Goal: Information Seeking & Learning: Find contact information

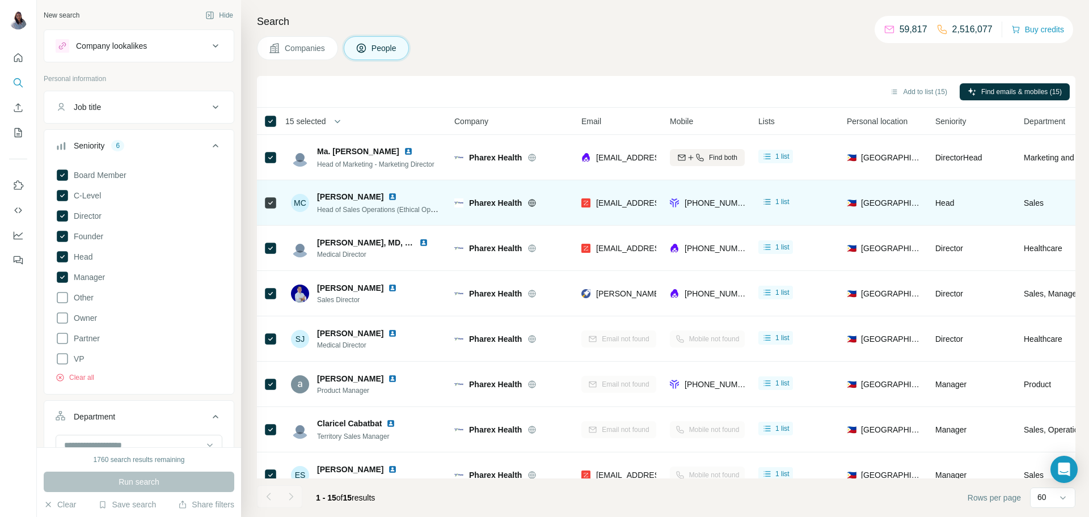
click at [366, 193] on span "[PERSON_NAME]" at bounding box center [350, 196] width 66 height 11
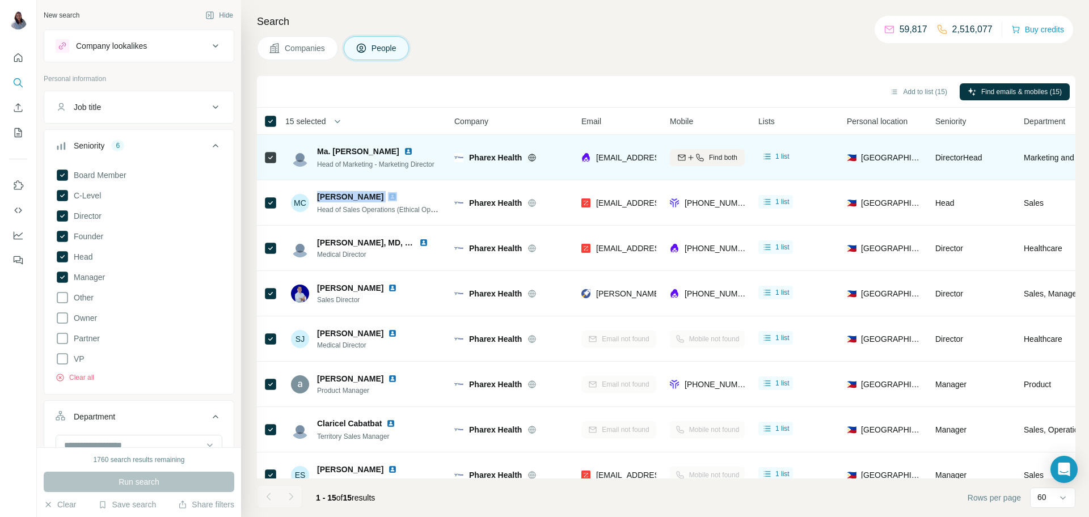
copy span "[PERSON_NAME]"
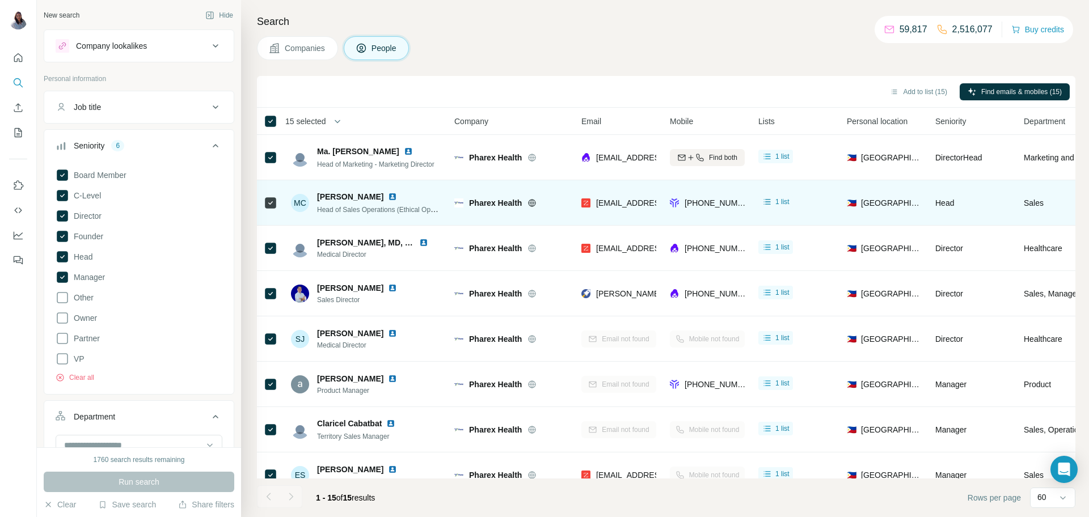
click at [327, 212] on span "Head of Sales Operations (Ethical Operations & Channel Care Group)" at bounding box center [422, 209] width 211 height 9
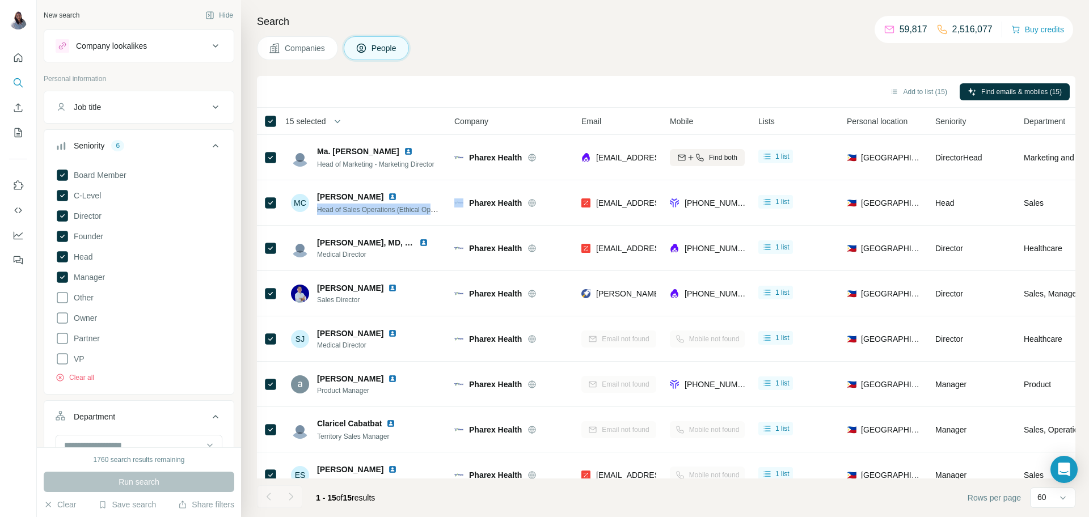
copy span "Head of Sales Operations (Ethical Operations & Channel Care Group)"
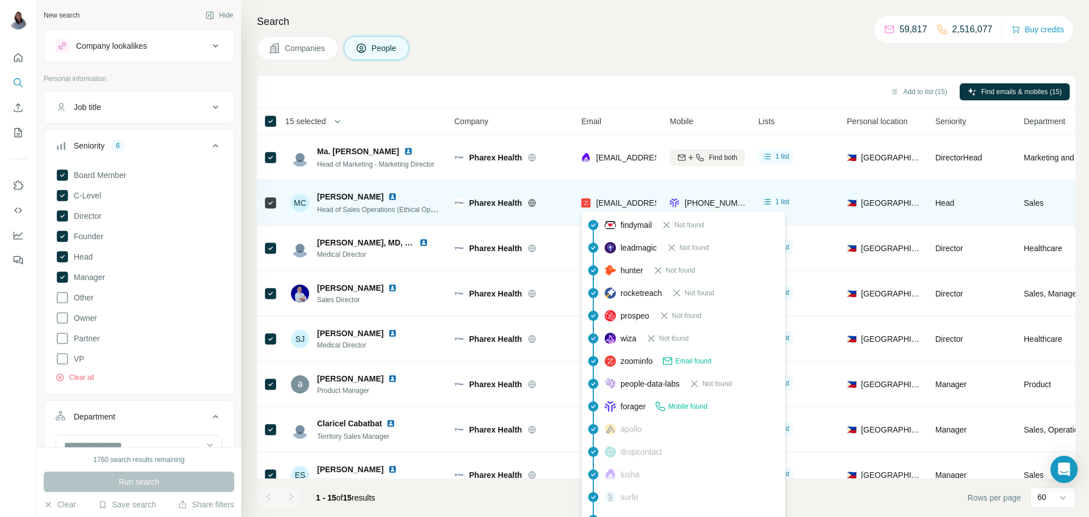
click at [631, 203] on span "[EMAIL_ADDRESS][DOMAIN_NAME]" at bounding box center [663, 203] width 134 height 9
copy span "[EMAIL_ADDRESS][DOMAIN_NAME]"
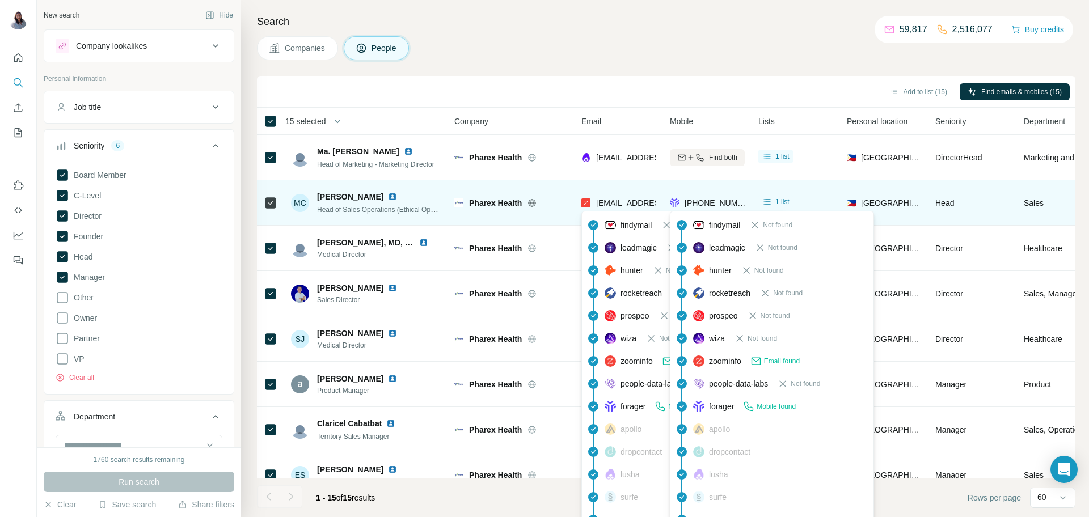
click at [715, 199] on span "[PHONE_NUMBER]" at bounding box center [720, 203] width 71 height 9
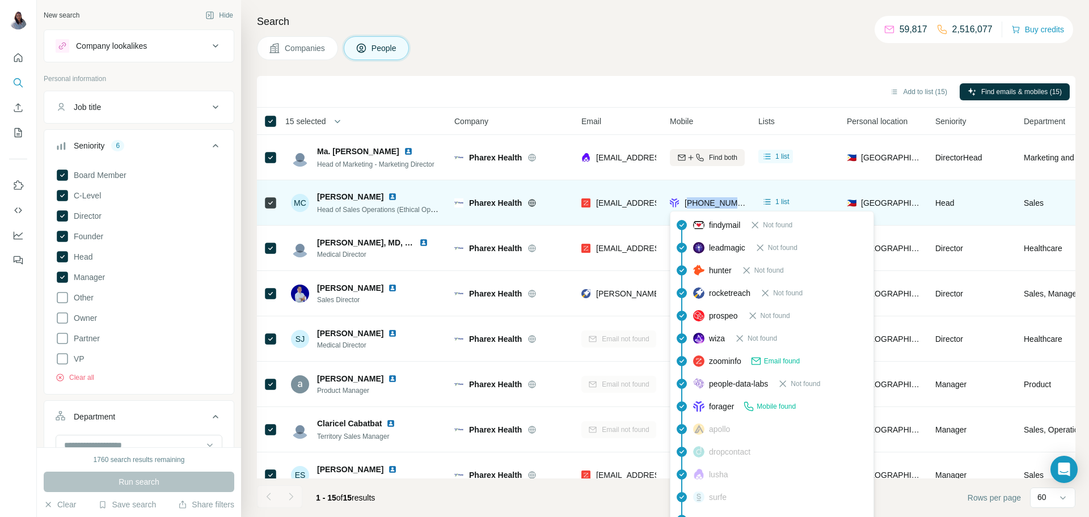
click at [715, 199] on span "[PHONE_NUMBER]" at bounding box center [720, 203] width 71 height 9
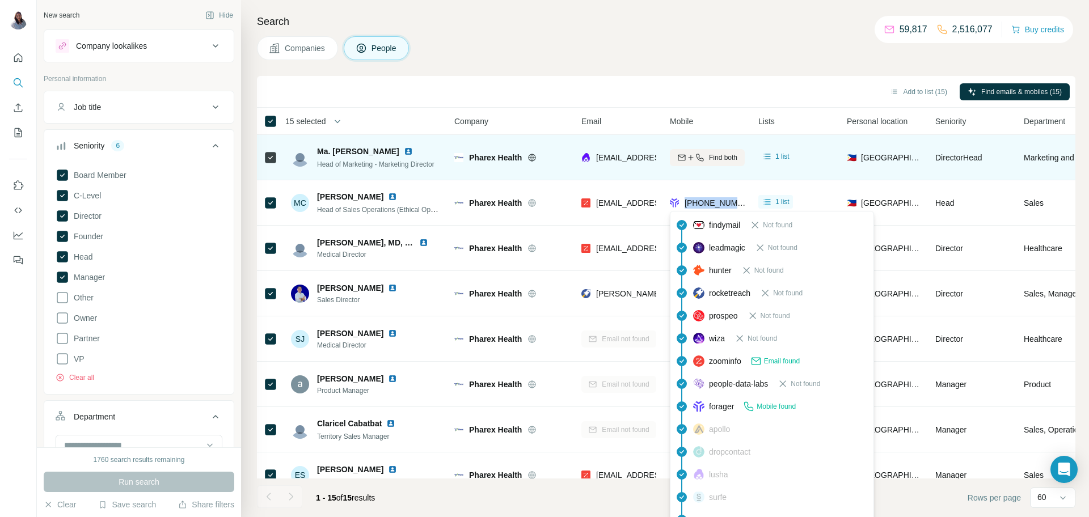
copy tr "[PHONE_NUMBER]"
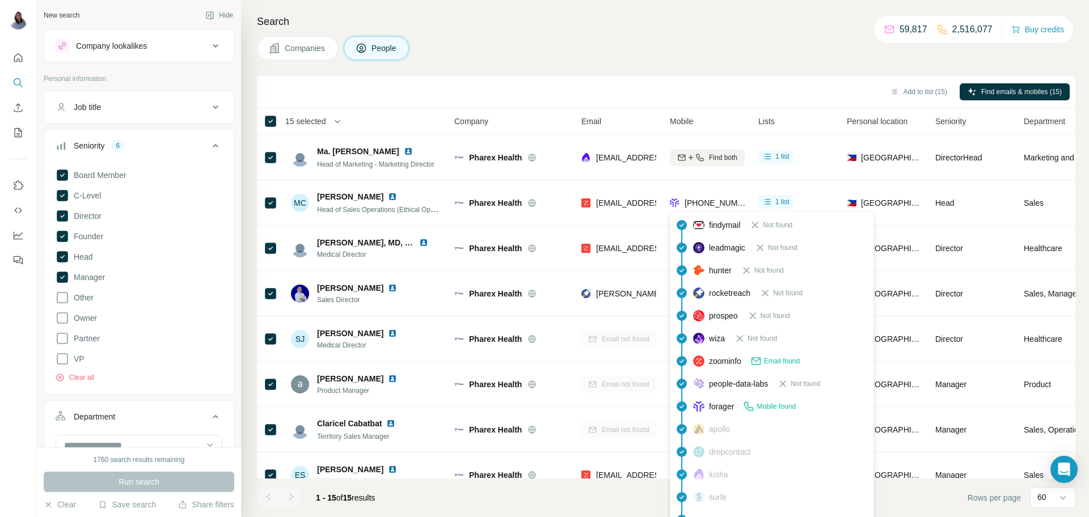
click at [604, 52] on div "Companies People" at bounding box center [666, 48] width 819 height 24
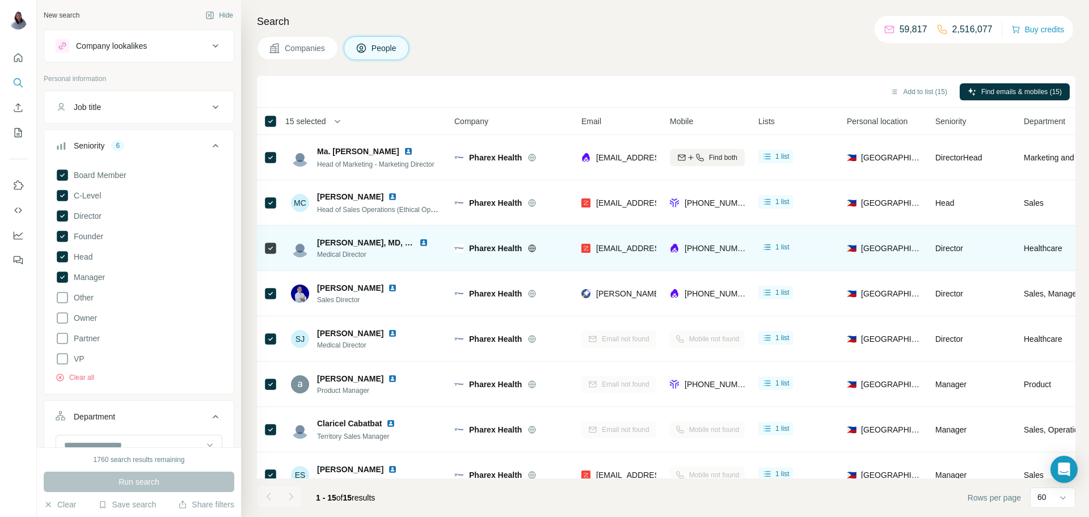
click at [356, 243] on span "[PERSON_NAME], MD, MPH" at bounding box center [370, 242] width 106 height 9
copy span "[PERSON_NAME], MD, MPH"
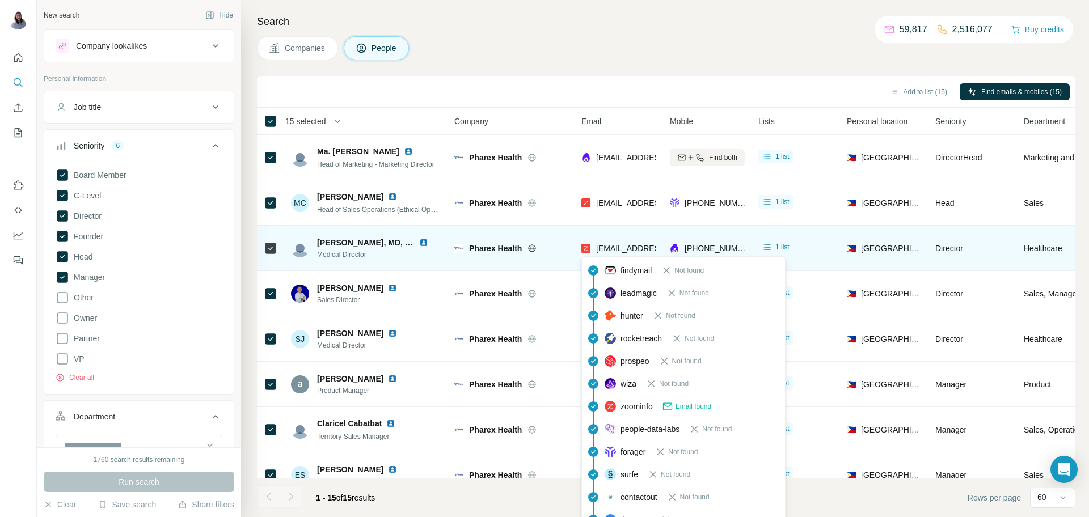
click at [621, 246] on span "[EMAIL_ADDRESS][DOMAIN_NAME]" at bounding box center [663, 248] width 134 height 9
copy span "[EMAIL_ADDRESS][DOMAIN_NAME]"
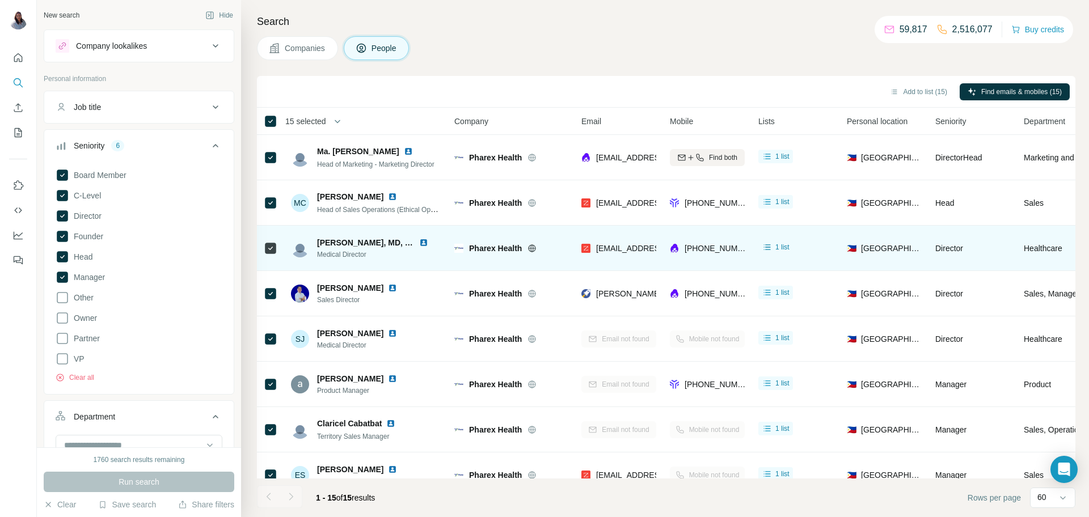
click at [697, 241] on div "[PHONE_NUMBER]" at bounding box center [707, 248] width 75 height 31
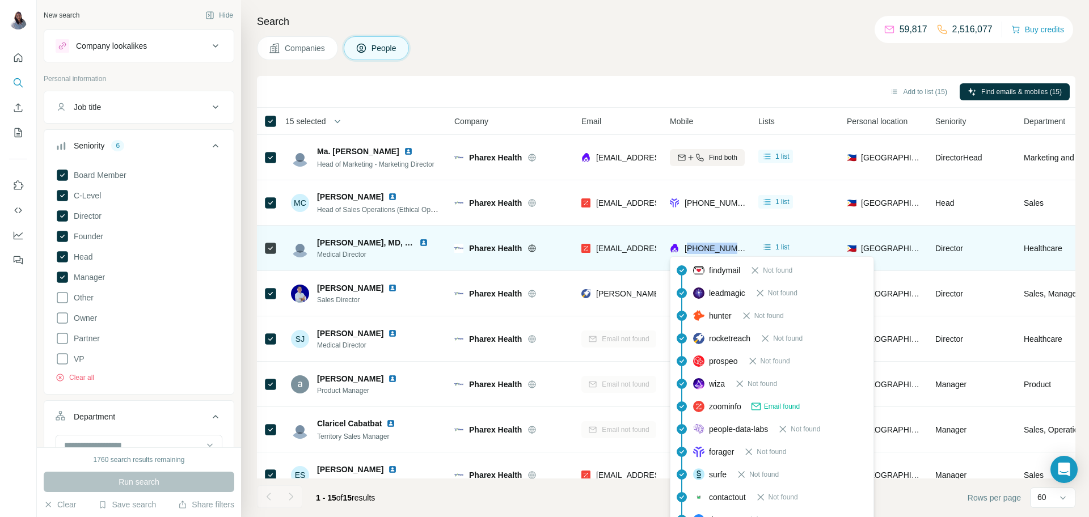
click at [697, 248] on span "[PHONE_NUMBER]" at bounding box center [720, 248] width 71 height 9
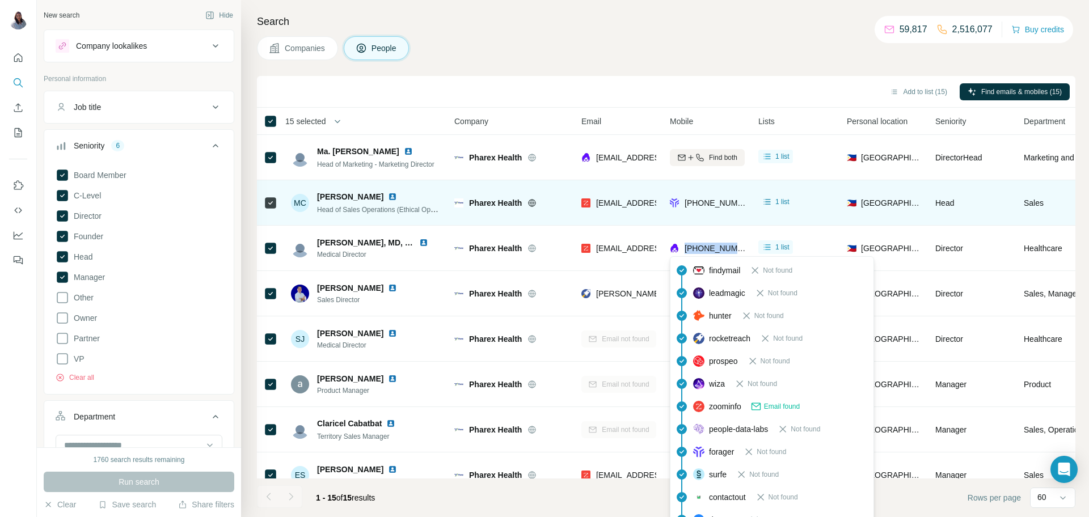
copy tr "[PHONE_NUMBER]"
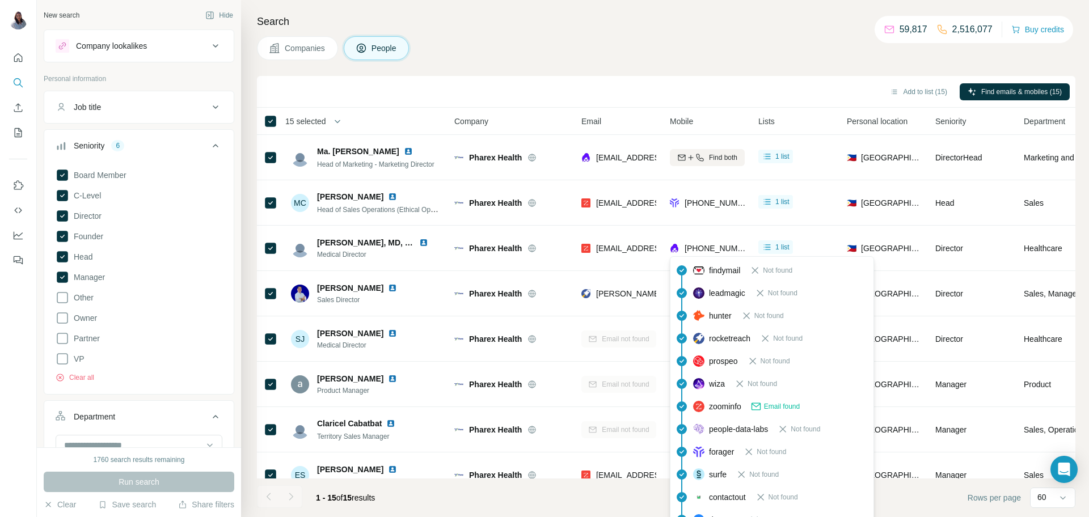
click at [713, 64] on div "Search Companies People Add to list (15) Find emails & mobiles (15) 15 selected…" at bounding box center [665, 258] width 848 height 517
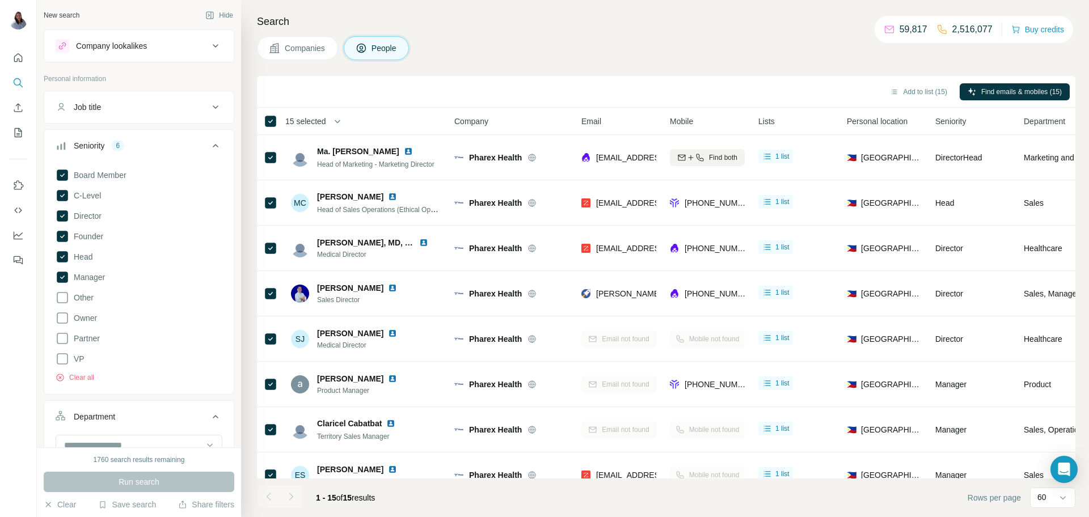
click at [848, 87] on div "Add to list (15) Find emails & mobiles (15)" at bounding box center [666, 92] width 807 height 20
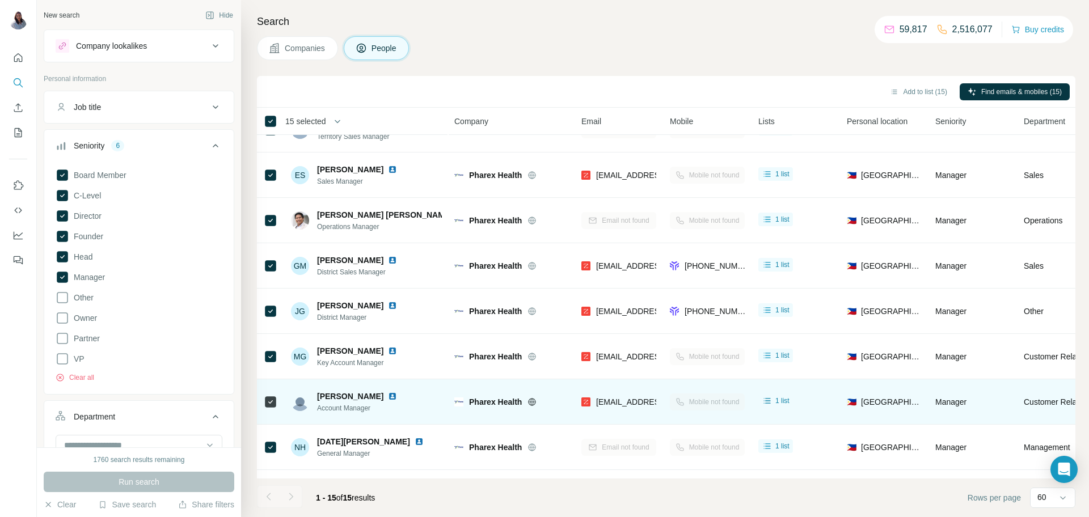
scroll to position [301, 0]
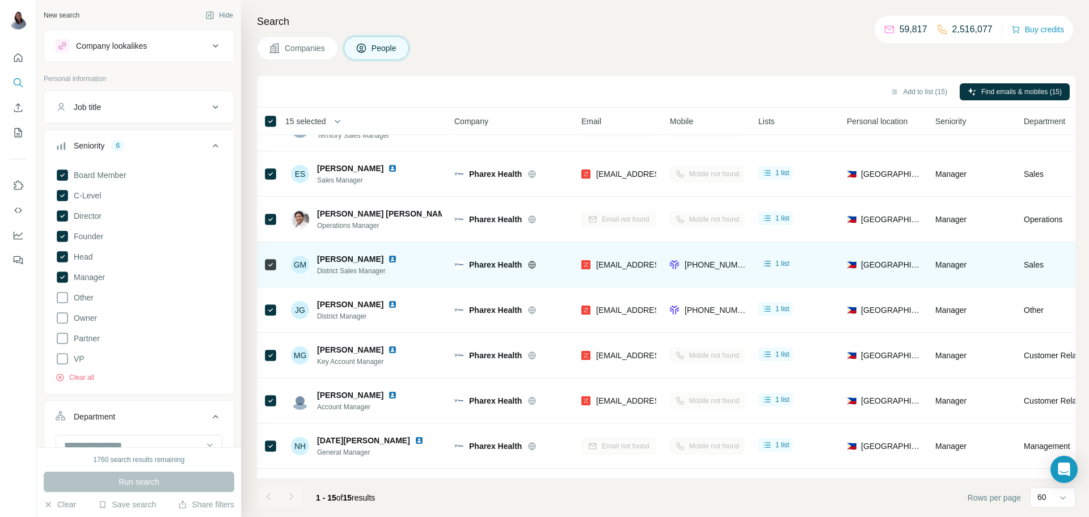
click at [348, 262] on span "[PERSON_NAME]" at bounding box center [350, 259] width 66 height 11
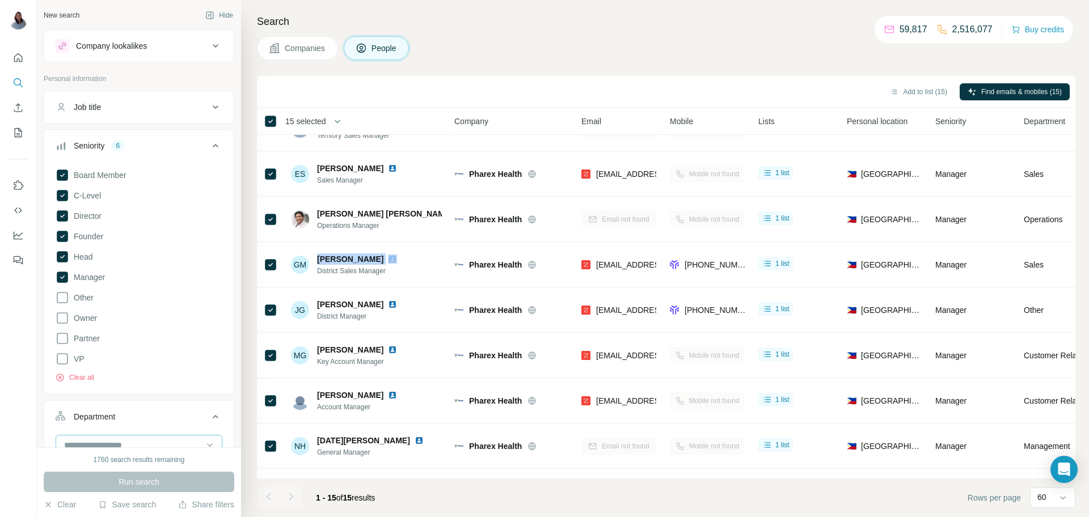
copy span "[PERSON_NAME]"
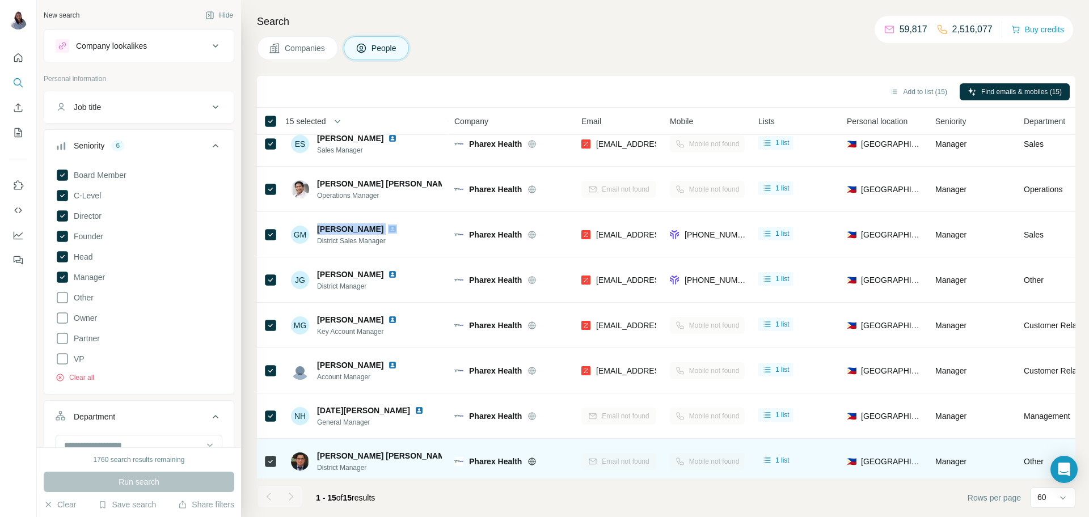
scroll to position [337, 0]
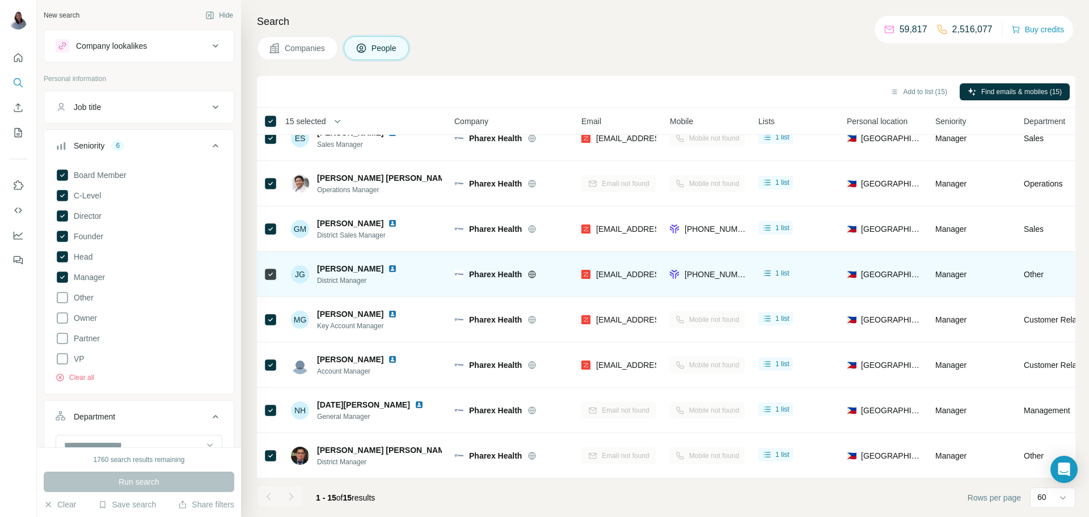
click at [347, 268] on span "[PERSON_NAME]" at bounding box center [350, 268] width 66 height 11
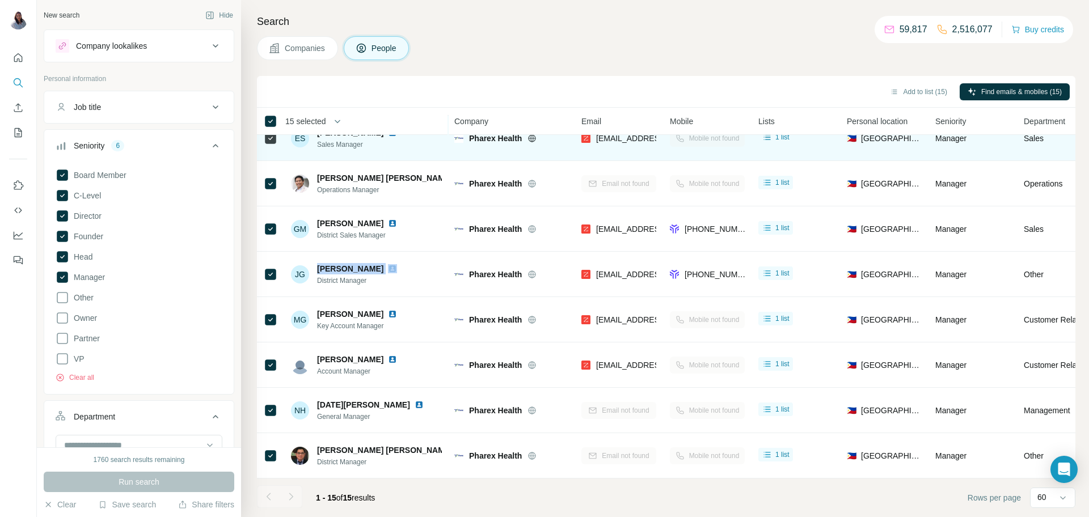
copy span "[PERSON_NAME]"
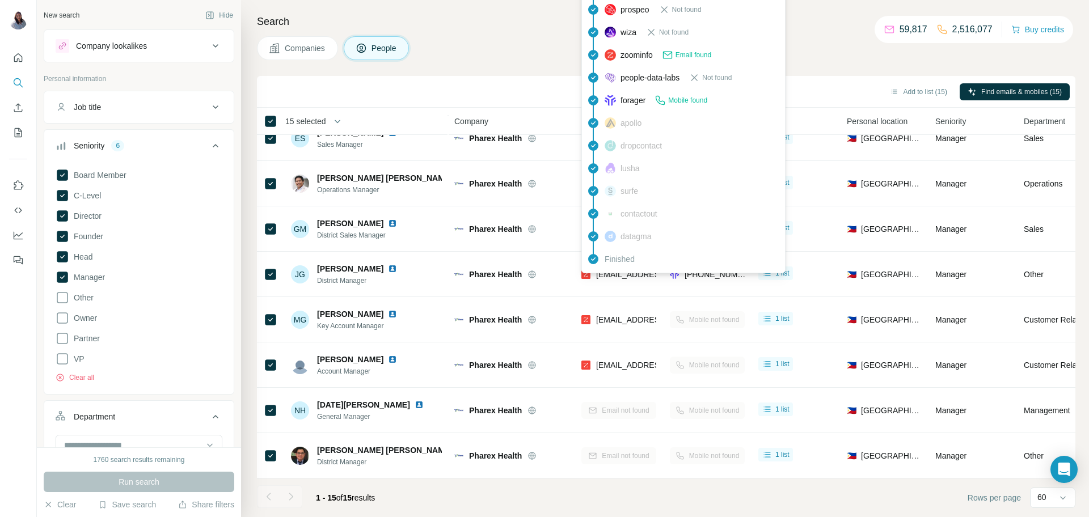
click at [602, 272] on div "findymail Not found leadmagic Not found hunter Not found rocketreach Not found …" at bounding box center [683, 89] width 204 height 369
click at [602, 272] on span "[EMAIL_ADDRESS][DOMAIN_NAME]" at bounding box center [663, 274] width 134 height 9
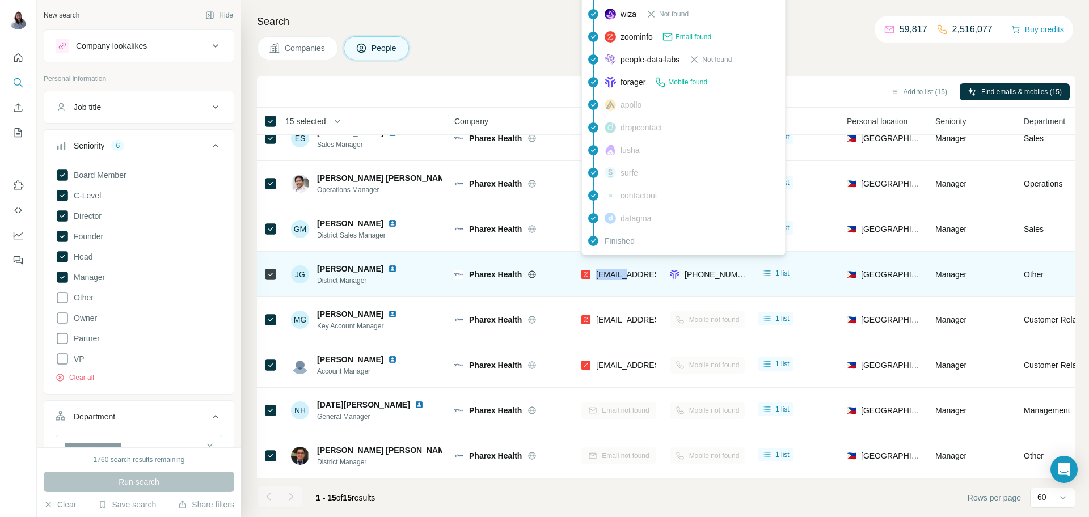
click at [607, 274] on span "[EMAIL_ADDRESS][DOMAIN_NAME]" at bounding box center [663, 274] width 134 height 9
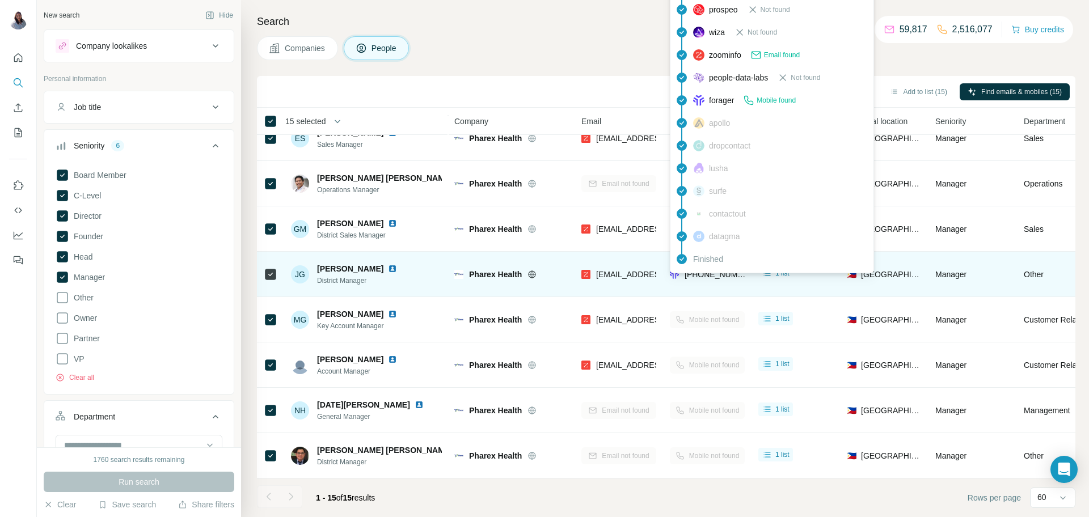
click at [716, 277] on span "[PHONE_NUMBER]" at bounding box center [720, 274] width 71 height 9
copy tr "[PHONE_NUMBER]"
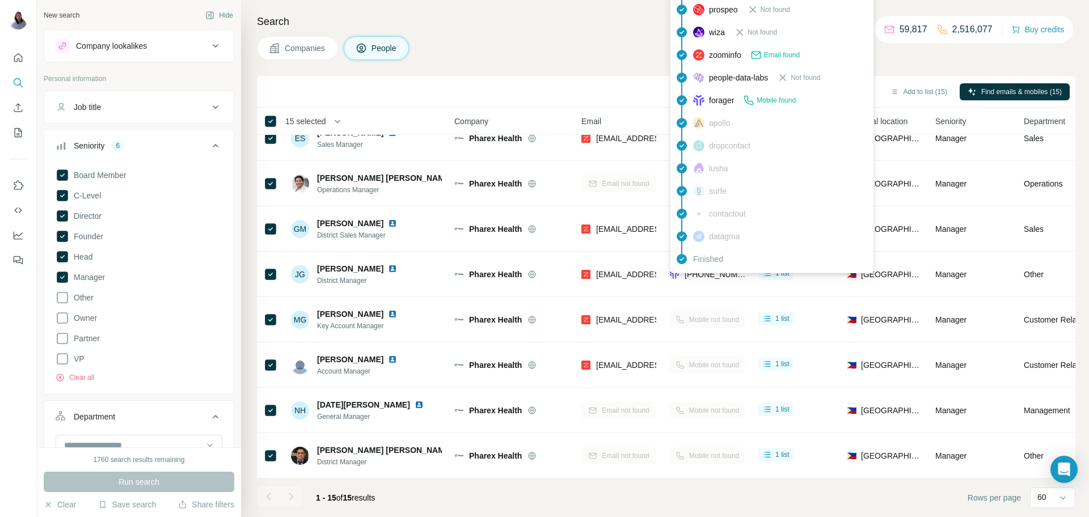
click at [544, 44] on div "Companies People" at bounding box center [666, 48] width 819 height 24
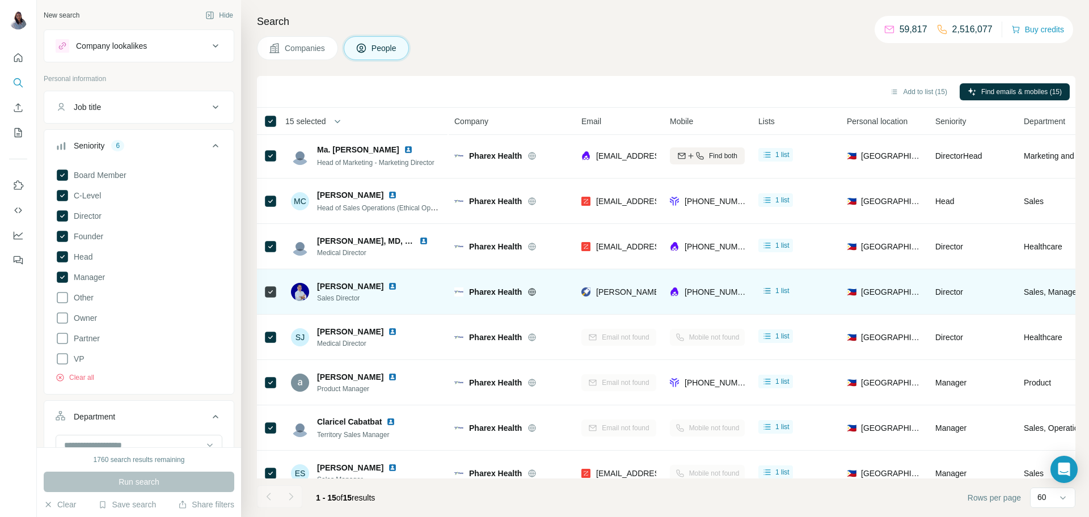
scroll to position [0, 0]
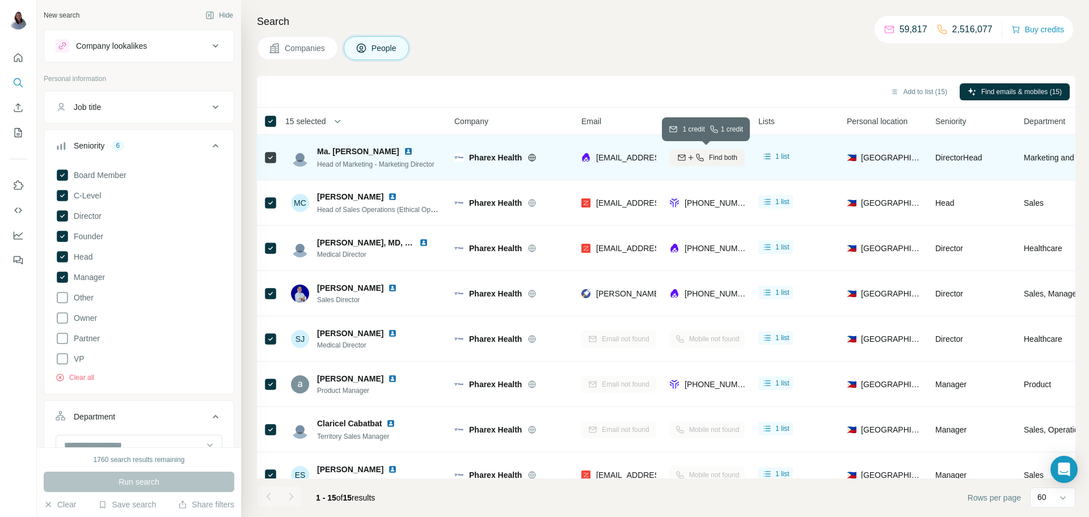
click at [689, 160] on icon "button" at bounding box center [690, 157] width 9 height 9
click at [687, 37] on div "Companies People" at bounding box center [666, 48] width 819 height 24
click at [686, 28] on h4 "Search" at bounding box center [666, 22] width 819 height 16
click at [68, 508] on button "Clear" at bounding box center [60, 504] width 32 height 11
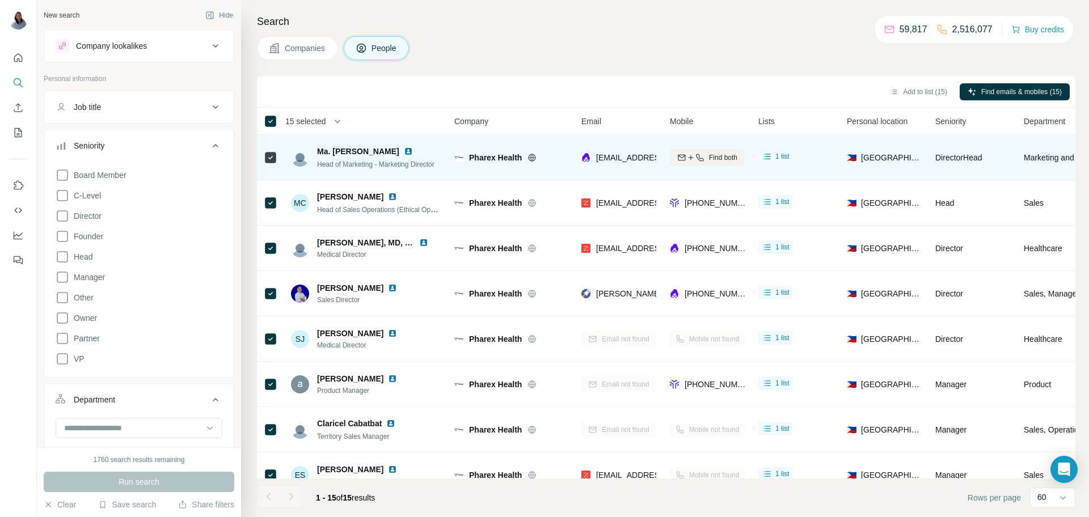
click at [213, 150] on icon at bounding box center [216, 146] width 14 height 14
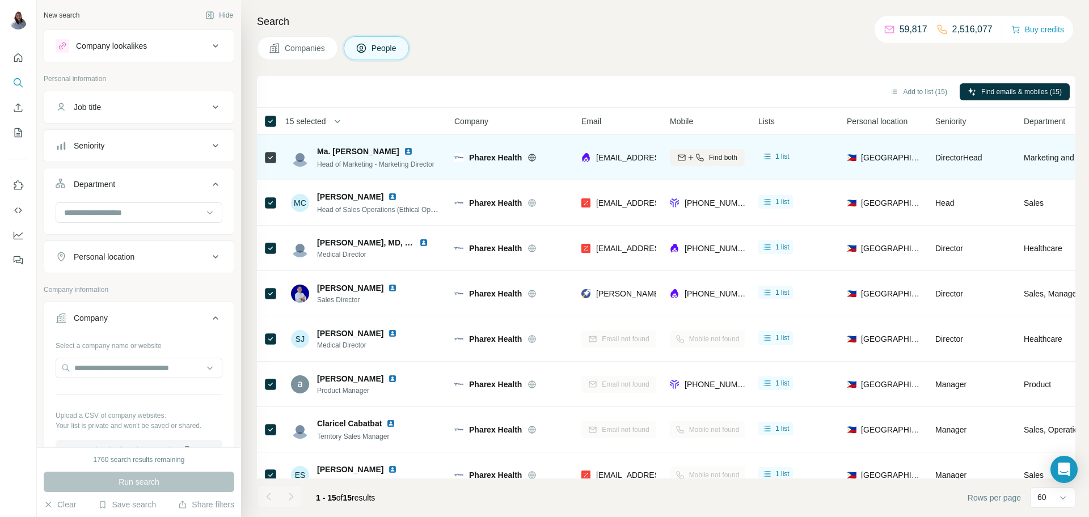
click at [294, 44] on span "Companies" at bounding box center [305, 48] width 41 height 11
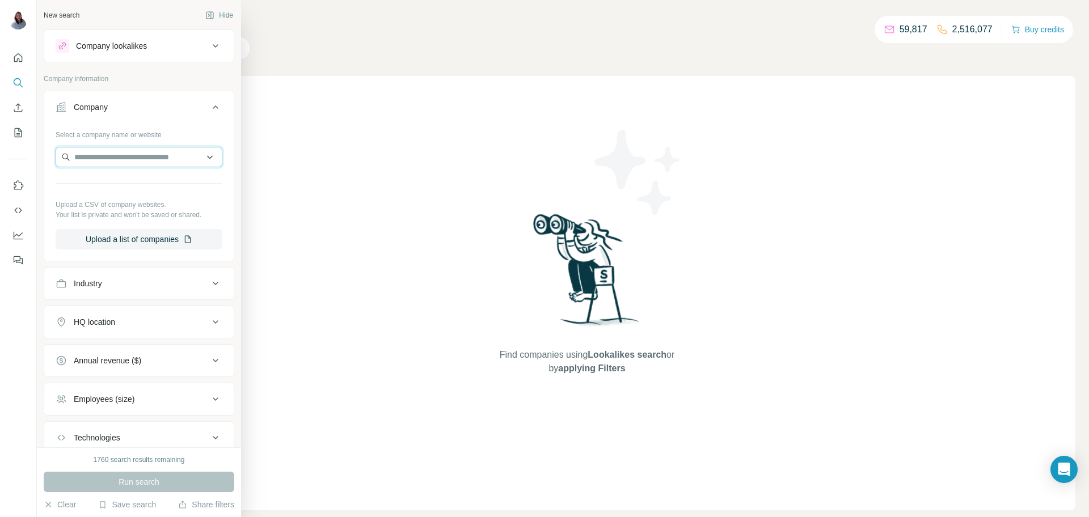
click at [156, 154] on input "text" at bounding box center [139, 157] width 167 height 20
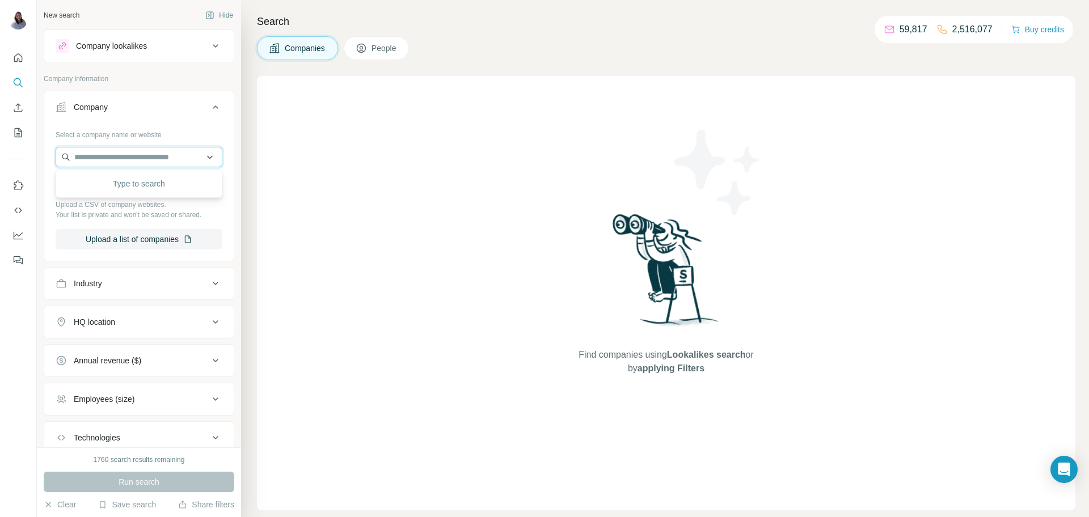
paste input "**********"
type input "**********"
click at [151, 184] on p "Eton Properties [GEOGRAPHIC_DATA]" at bounding box center [149, 188] width 127 height 23
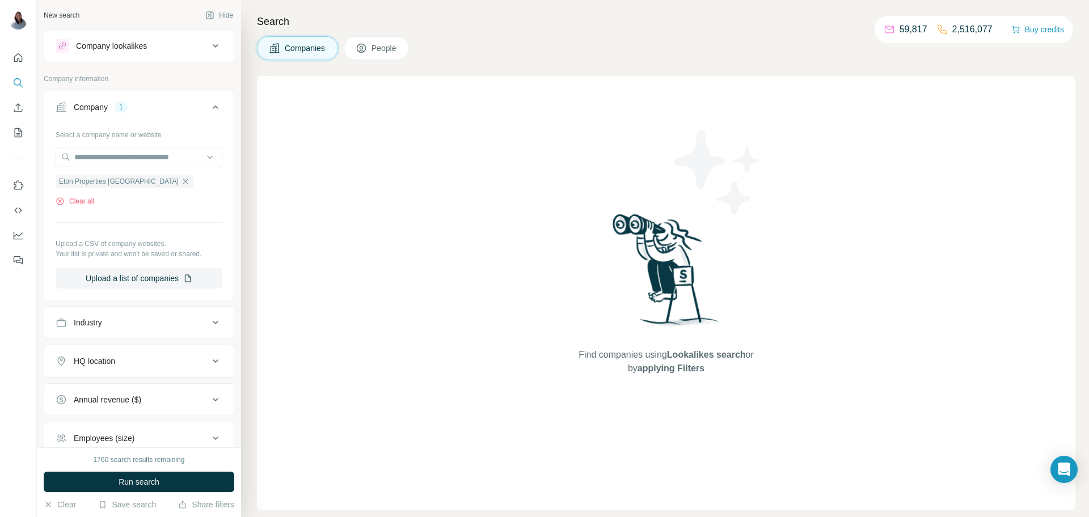
click at [369, 51] on button "People" at bounding box center [377, 48] width 66 height 24
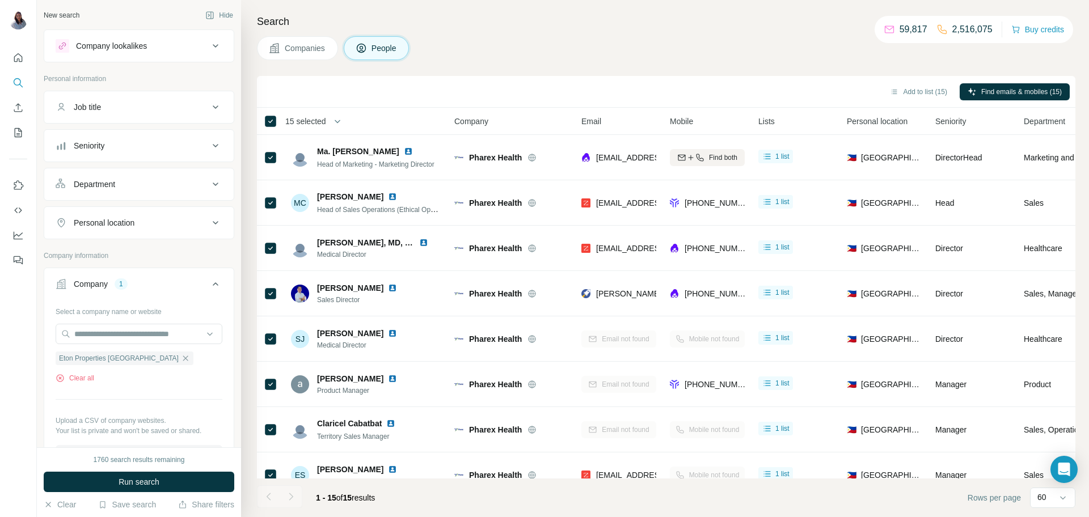
click at [178, 143] on div "Seniority" at bounding box center [132, 145] width 153 height 11
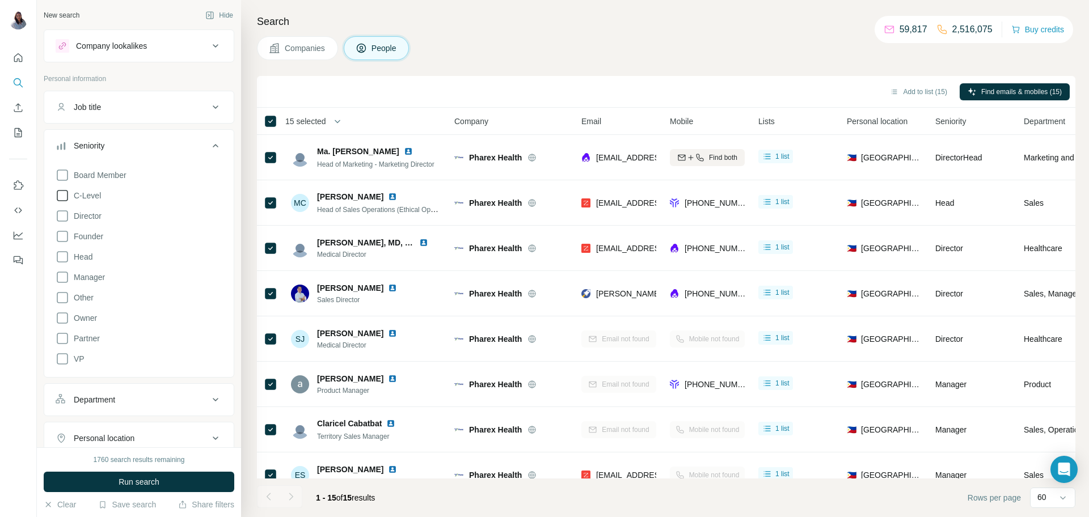
click at [66, 202] on icon at bounding box center [63, 196] width 14 height 14
click at [70, 225] on div "Board Member C-Level Director Founder Head Manager Other Owner Partner VP Clear…" at bounding box center [139, 273] width 167 height 219
click at [66, 235] on icon at bounding box center [63, 237] width 14 height 14
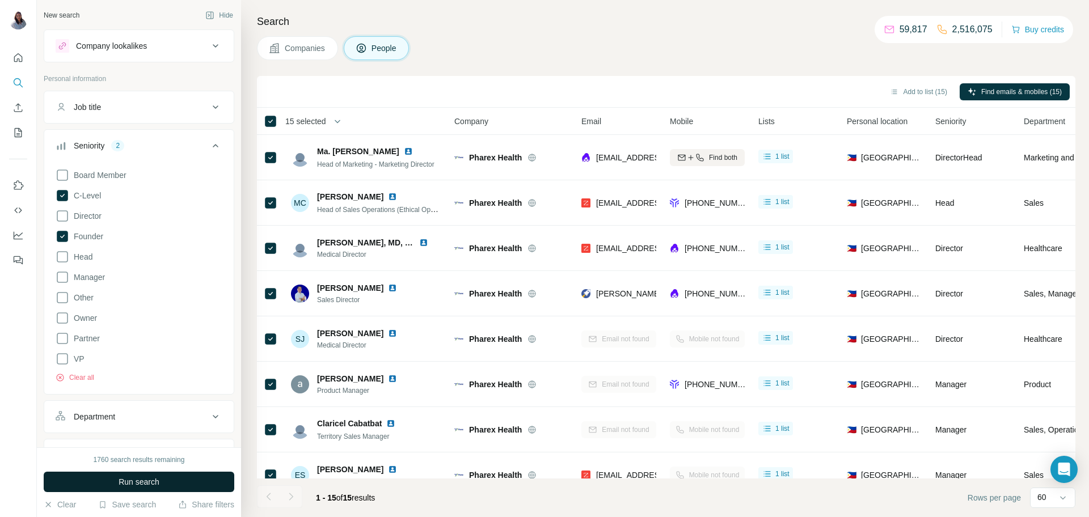
click at [157, 480] on span "Run search" at bounding box center [139, 482] width 41 height 11
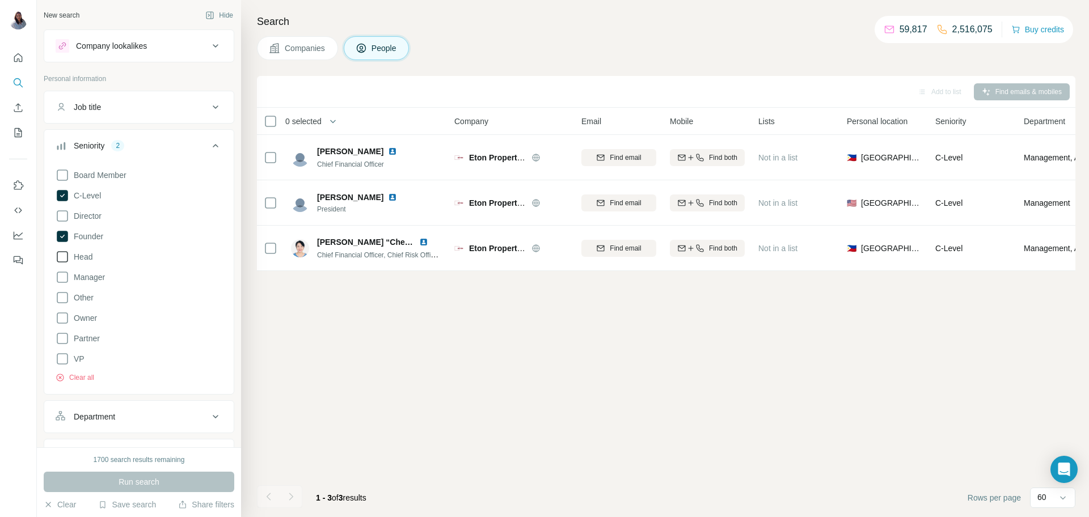
click at [68, 261] on icon at bounding box center [63, 257] width 14 height 14
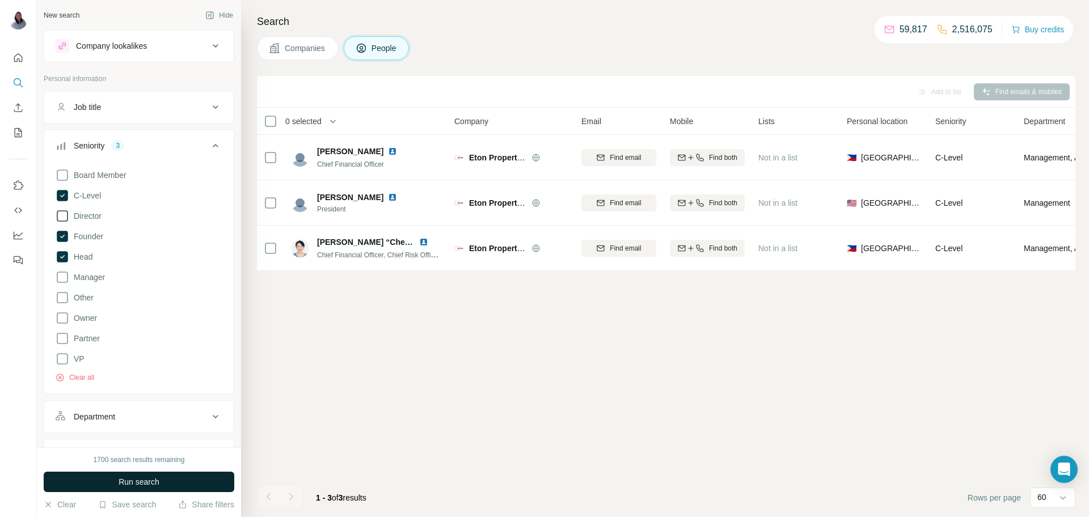
click at [63, 216] on icon at bounding box center [63, 216] width 14 height 14
click at [146, 480] on span "Run search" at bounding box center [139, 482] width 41 height 11
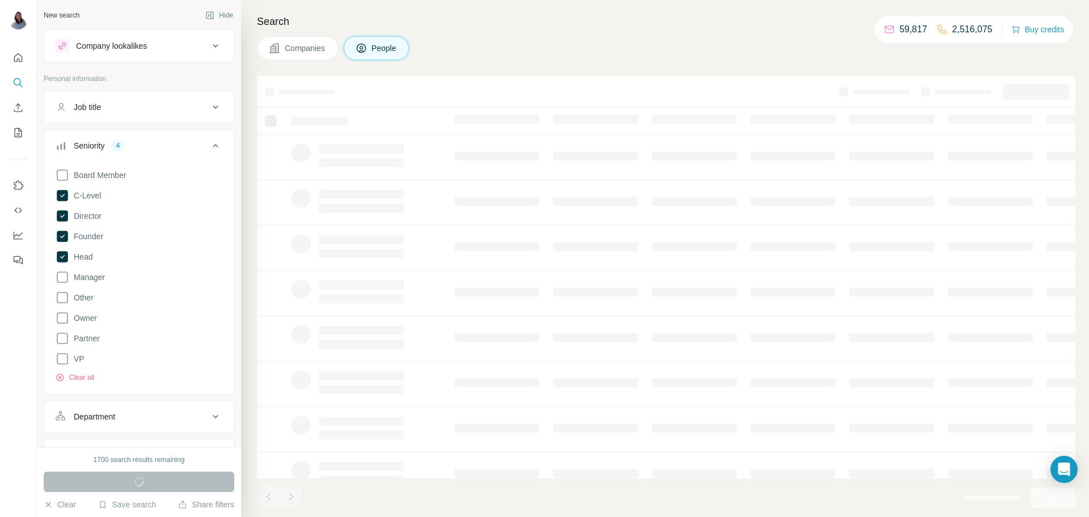
click at [547, 38] on div "Companies People" at bounding box center [666, 48] width 819 height 24
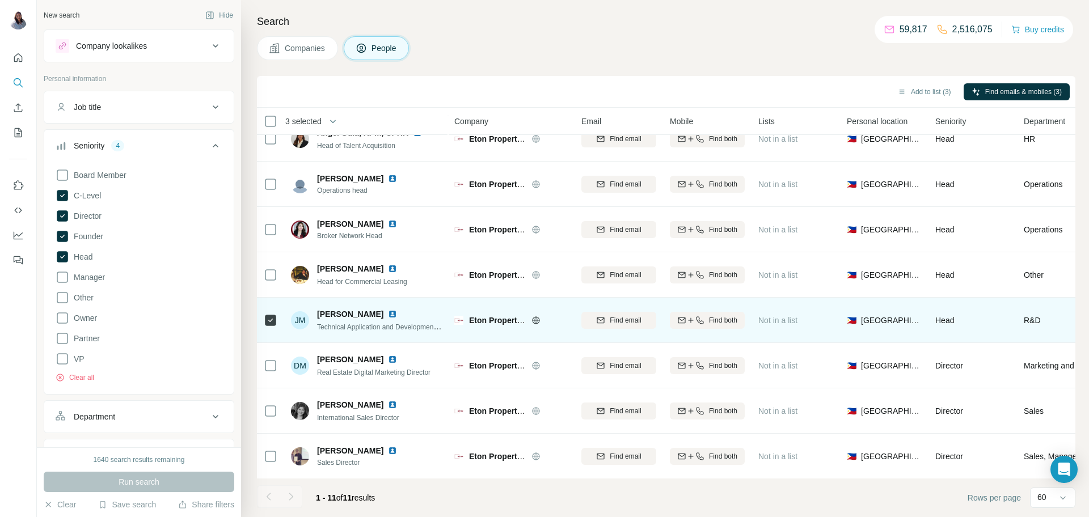
scroll to position [155, 0]
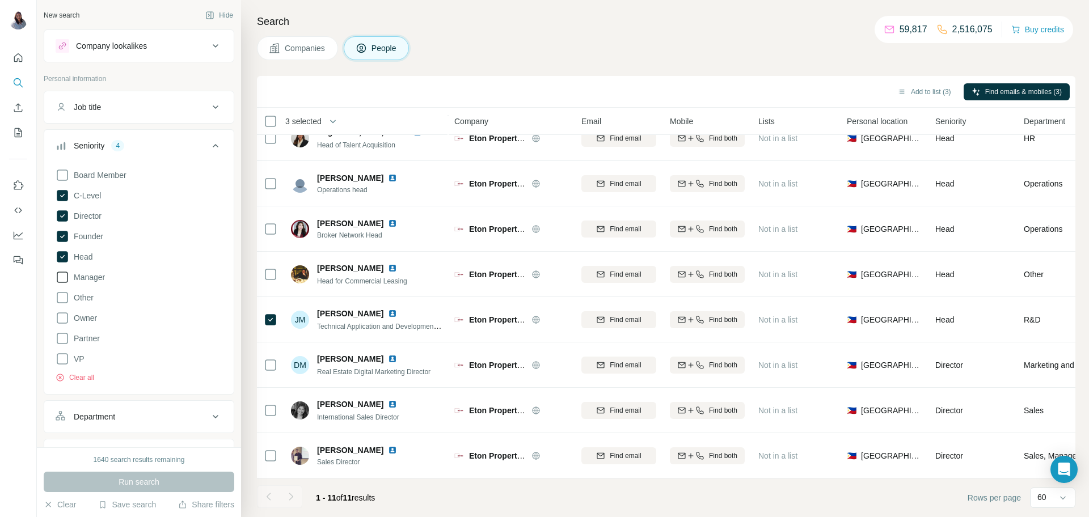
click at [64, 282] on icon at bounding box center [62, 277] width 11 height 11
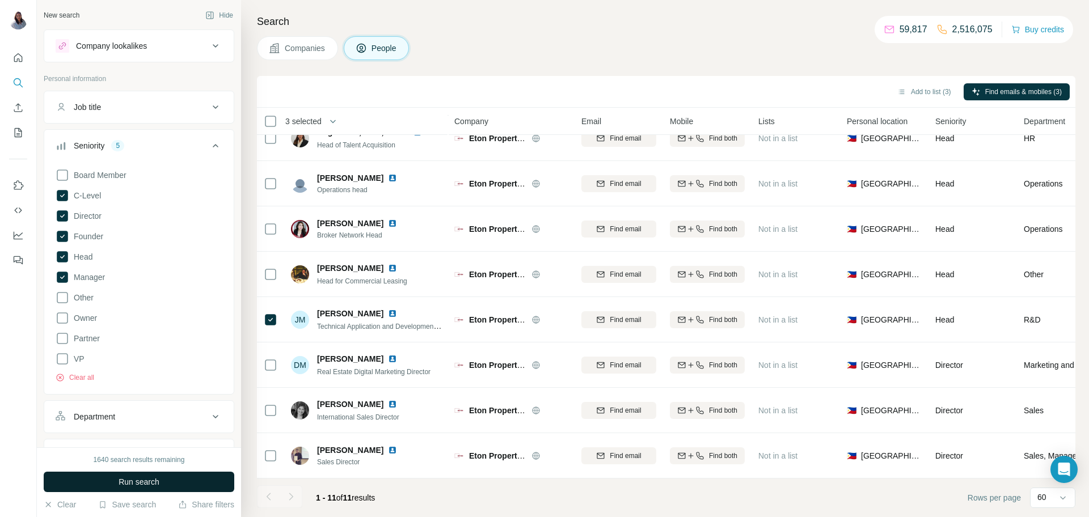
click at [151, 474] on button "Run search" at bounding box center [139, 482] width 191 height 20
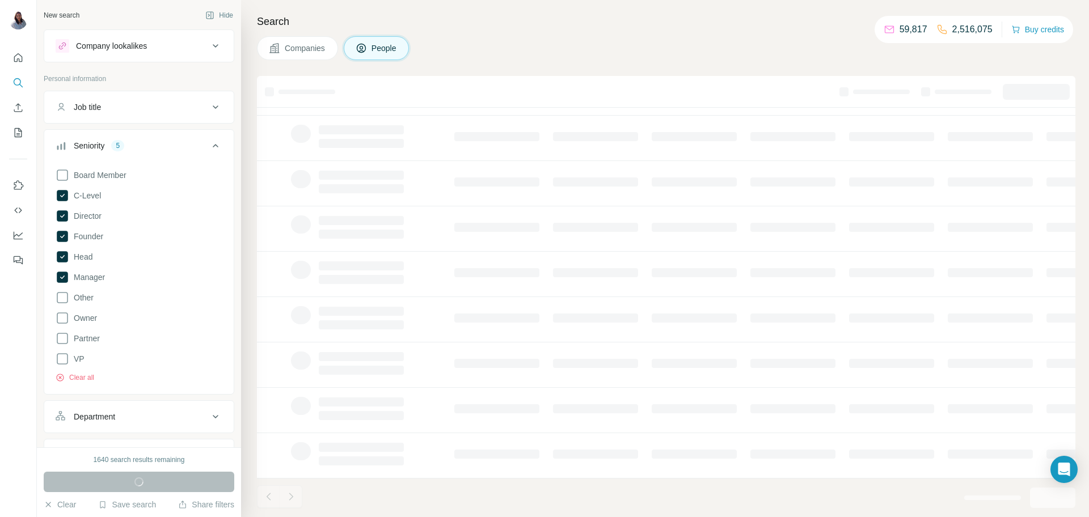
scroll to position [110, 0]
click at [47, 358] on div "Board Member C-Level Director Founder Head Manager Other Owner Partner VP Clear…" at bounding box center [138, 278] width 189 height 228
click at [56, 359] on icon at bounding box center [63, 359] width 14 height 14
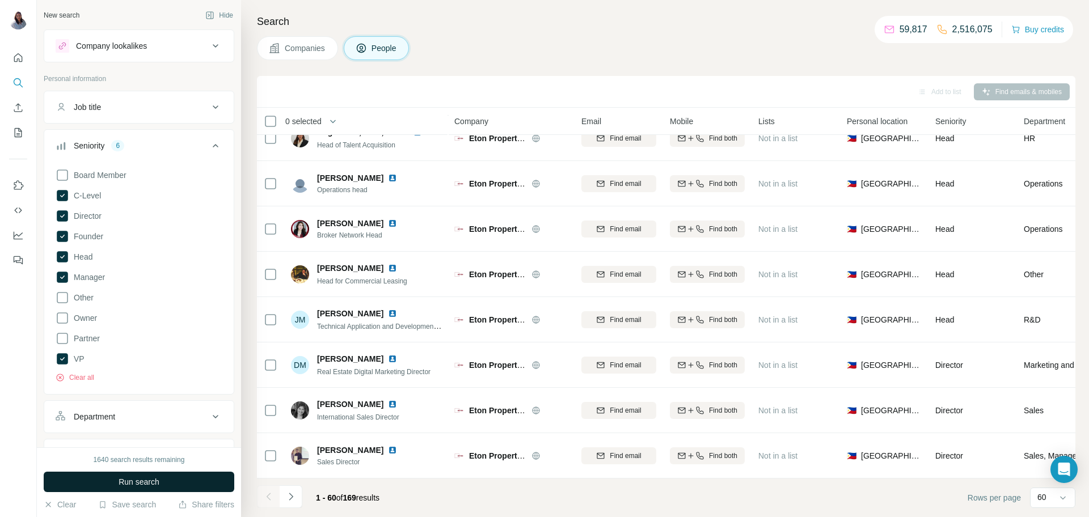
click at [136, 487] on span "Run search" at bounding box center [139, 482] width 41 height 11
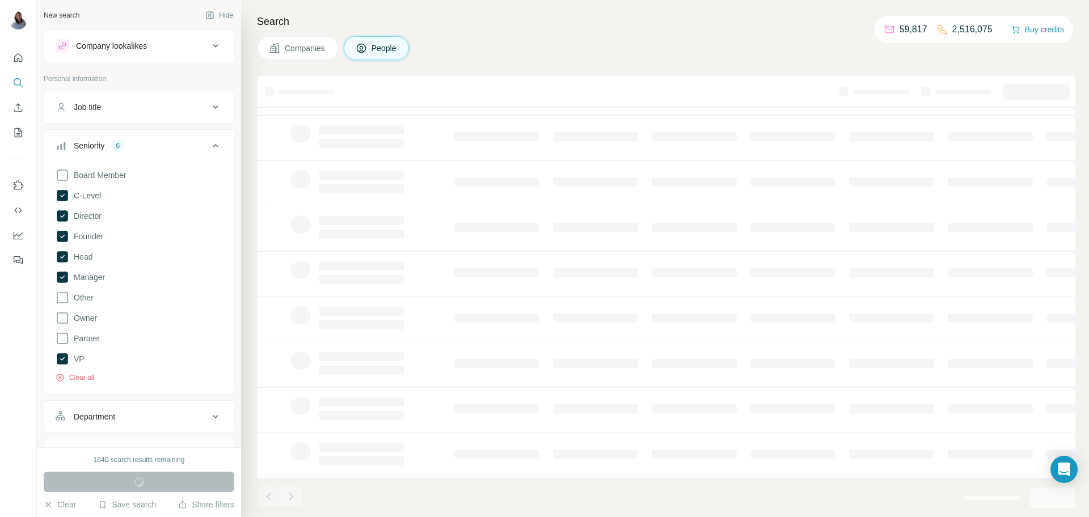
scroll to position [110, 0]
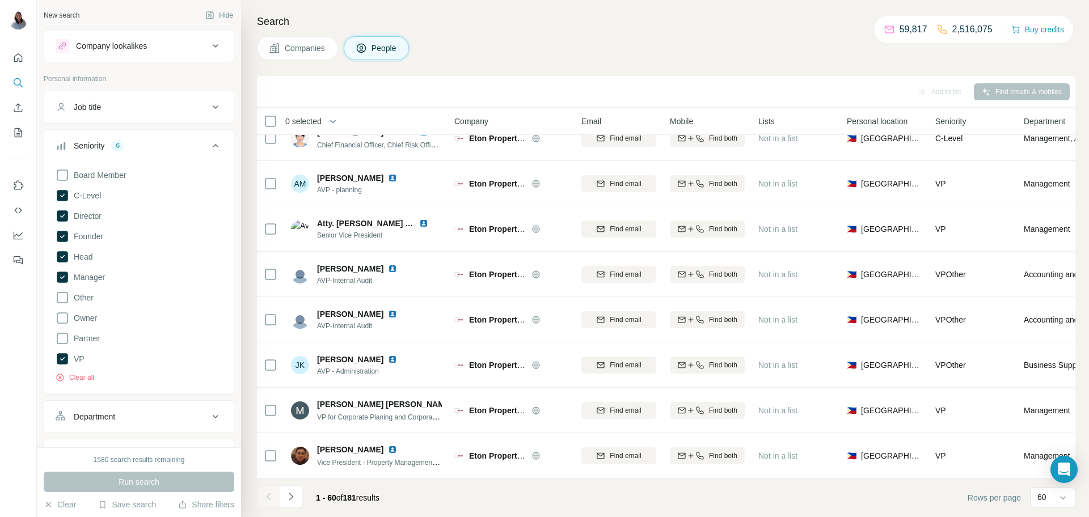
click at [668, 35] on div "Search Companies People Add to list Find emails & mobiles 0 selected People Com…" at bounding box center [665, 258] width 848 height 517
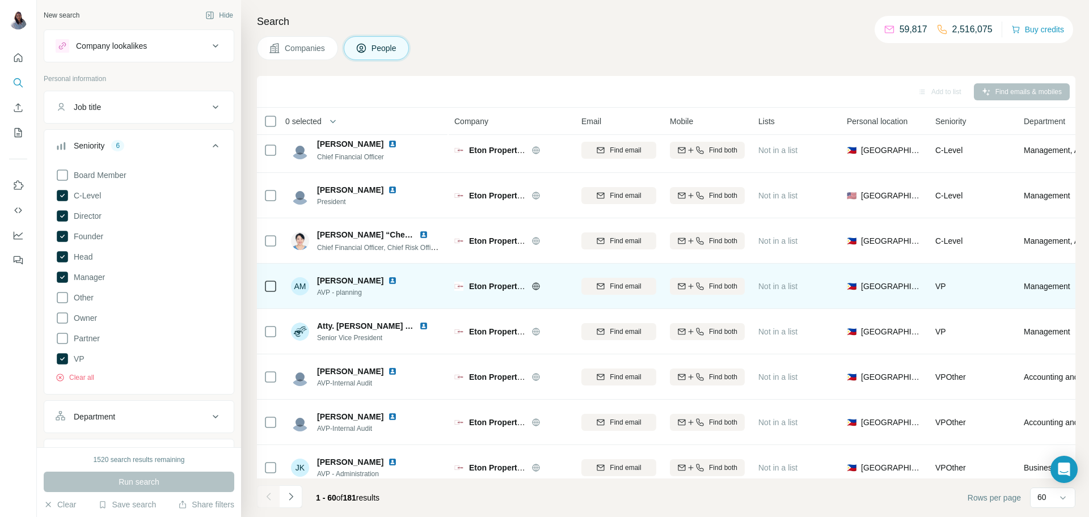
scroll to position [0, 0]
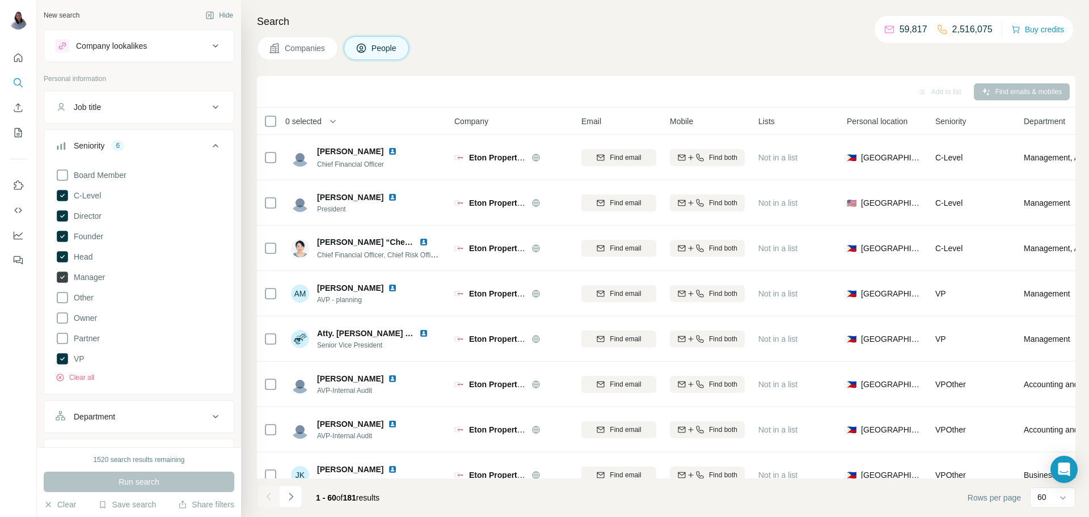
click at [67, 278] on icon at bounding box center [62, 277] width 11 height 11
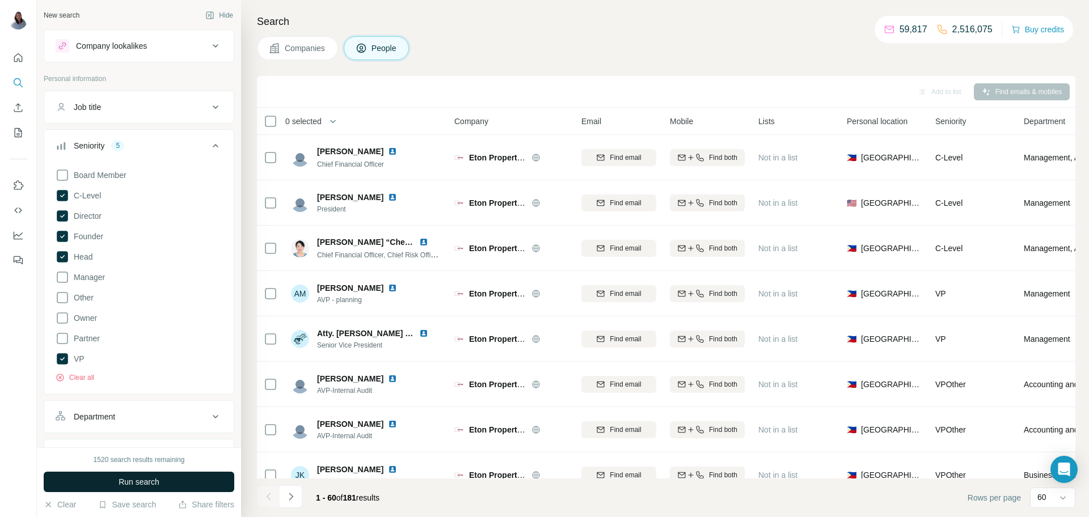
click at [140, 481] on span "Run search" at bounding box center [139, 482] width 41 height 11
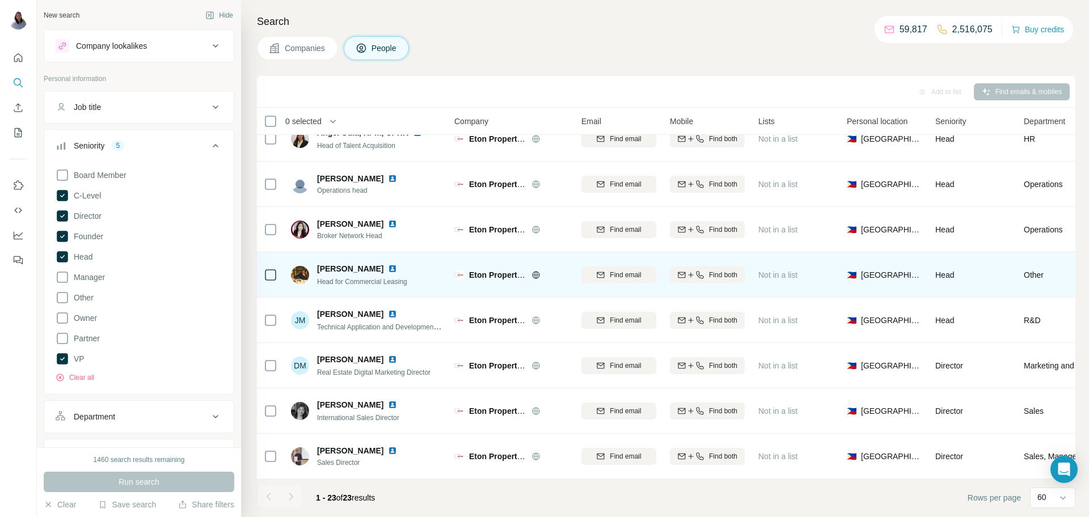
scroll to position [700, 0]
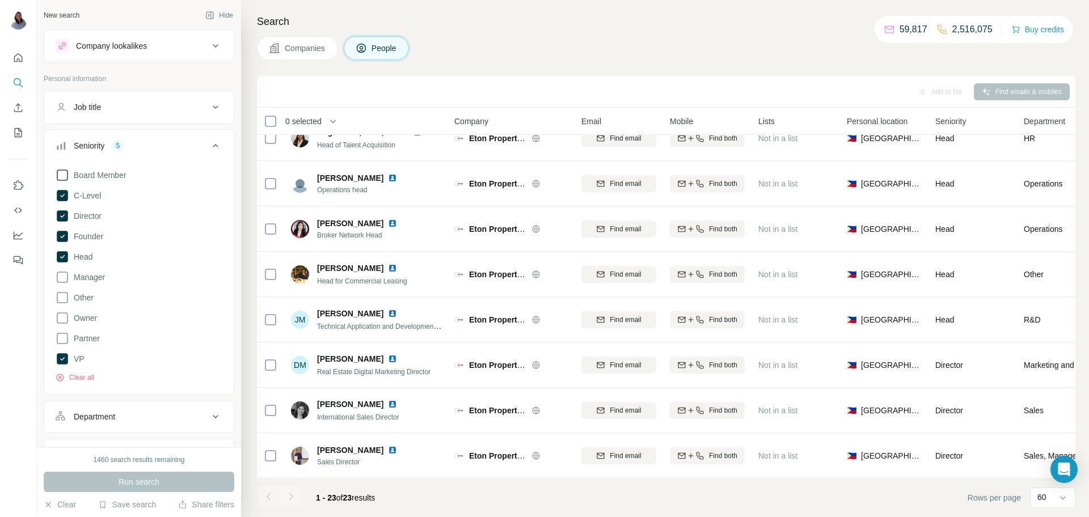
click at [68, 176] on icon at bounding box center [62, 175] width 11 height 11
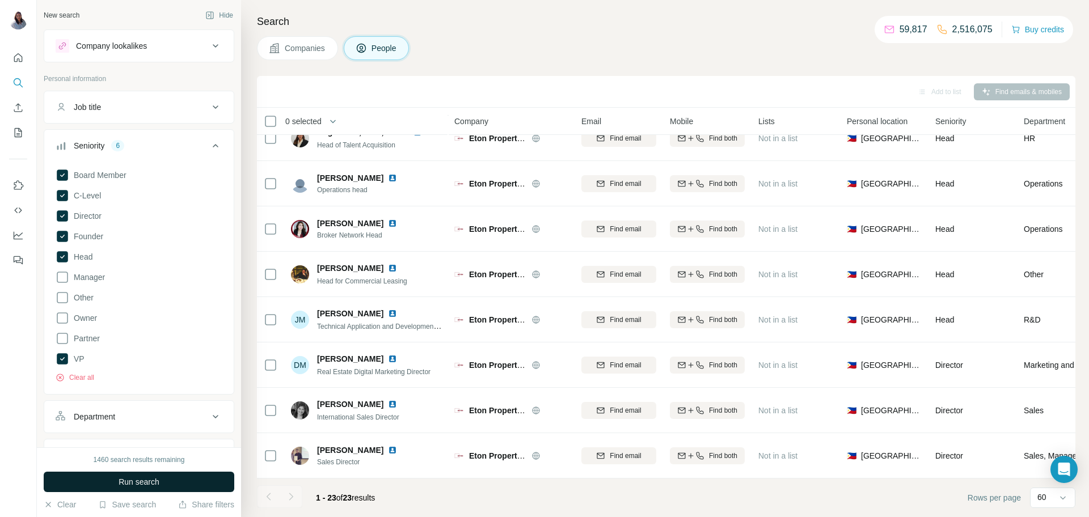
click at [172, 484] on button "Run search" at bounding box center [139, 482] width 191 height 20
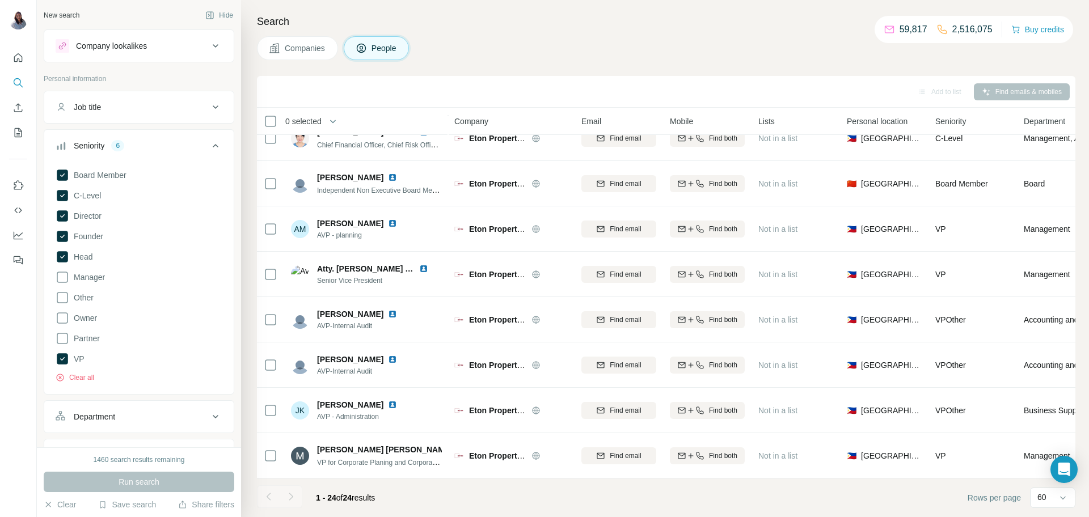
scroll to position [700, 0]
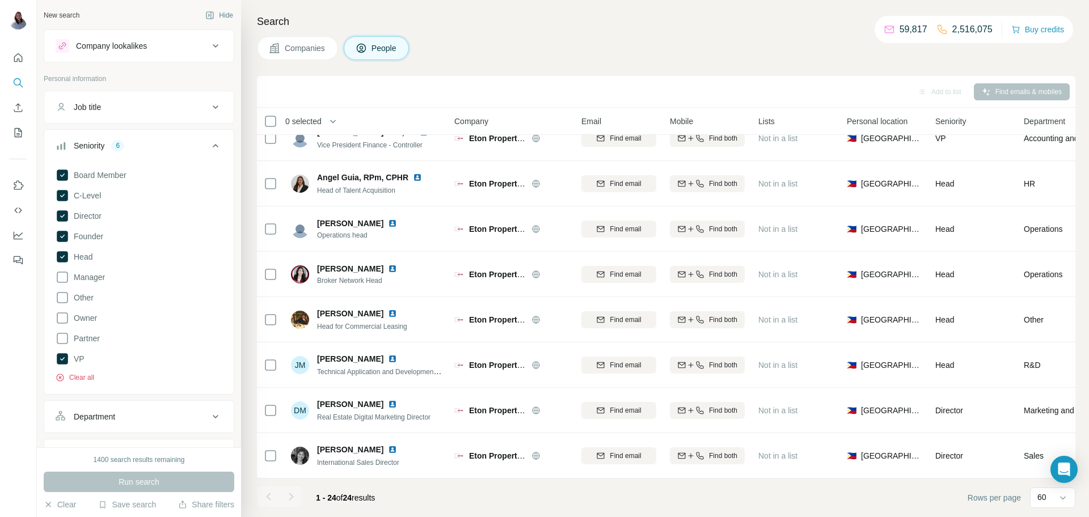
click at [82, 376] on button "Clear all" at bounding box center [75, 378] width 39 height 10
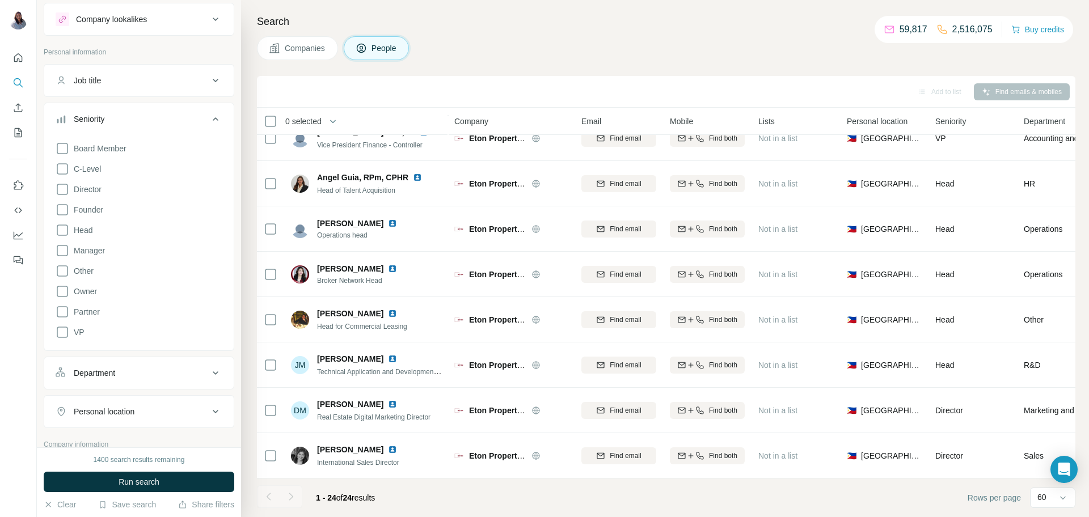
scroll to position [140, 0]
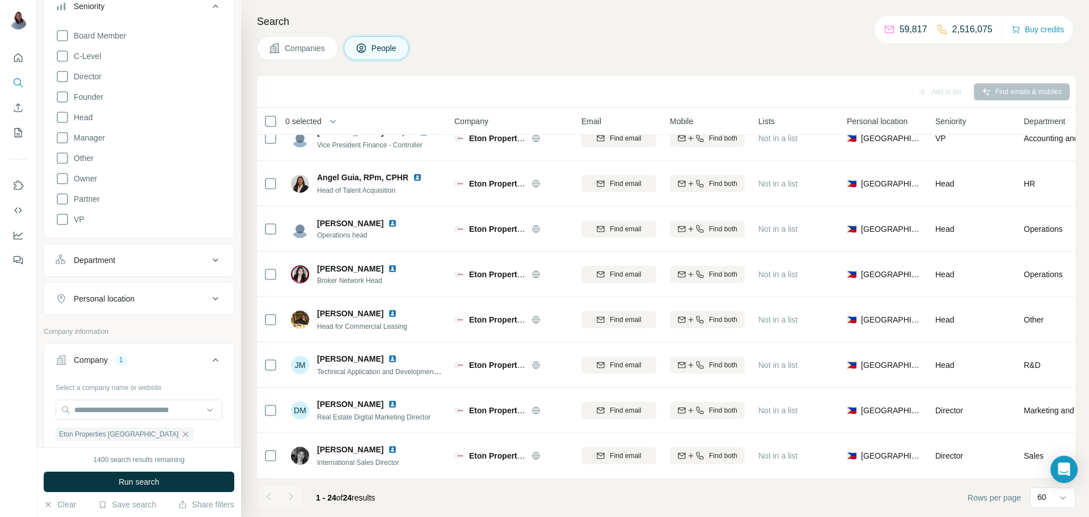
click at [212, 264] on icon at bounding box center [216, 261] width 14 height 14
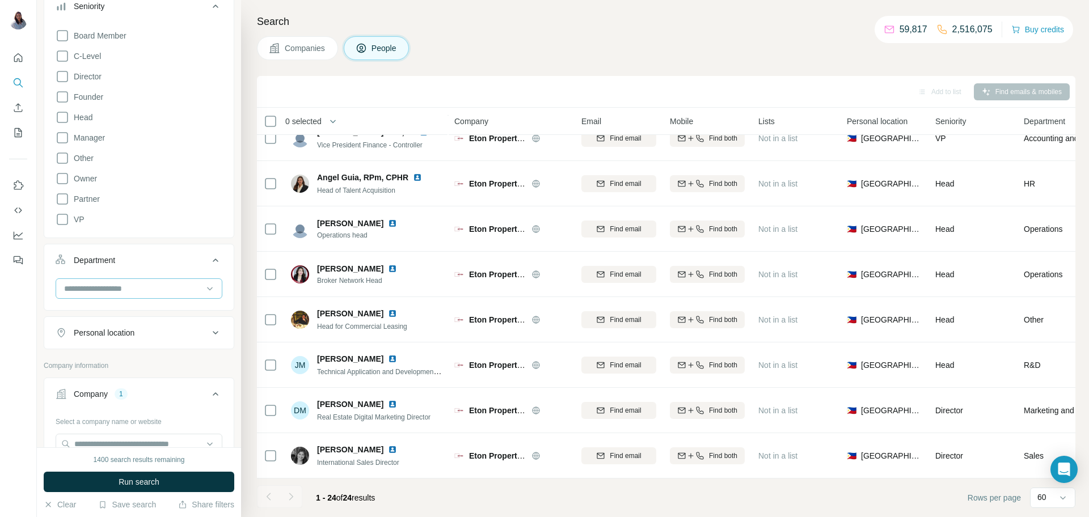
click at [189, 284] on input at bounding box center [133, 289] width 140 height 12
click at [213, 262] on icon at bounding box center [216, 261] width 14 height 14
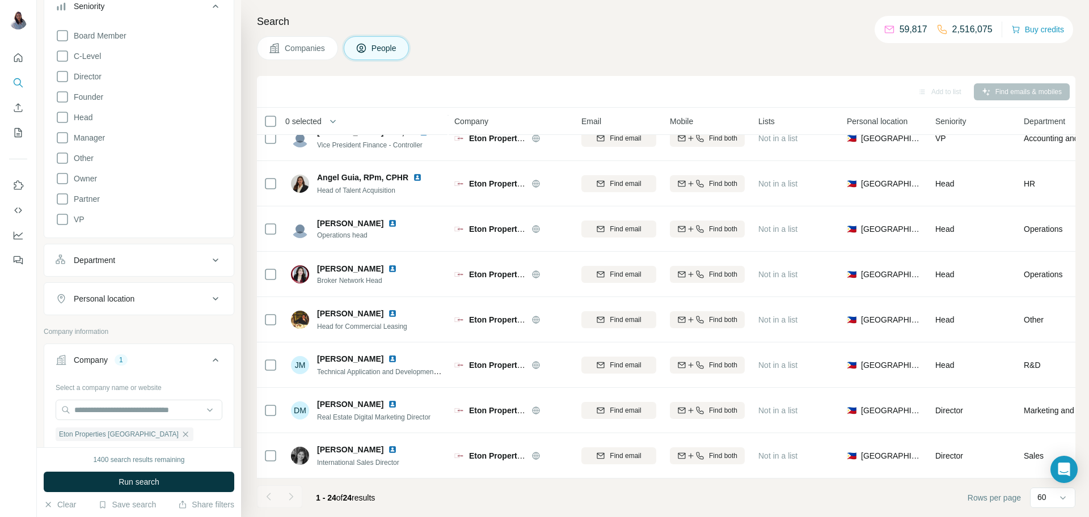
click at [220, 301] on icon at bounding box center [216, 299] width 14 height 14
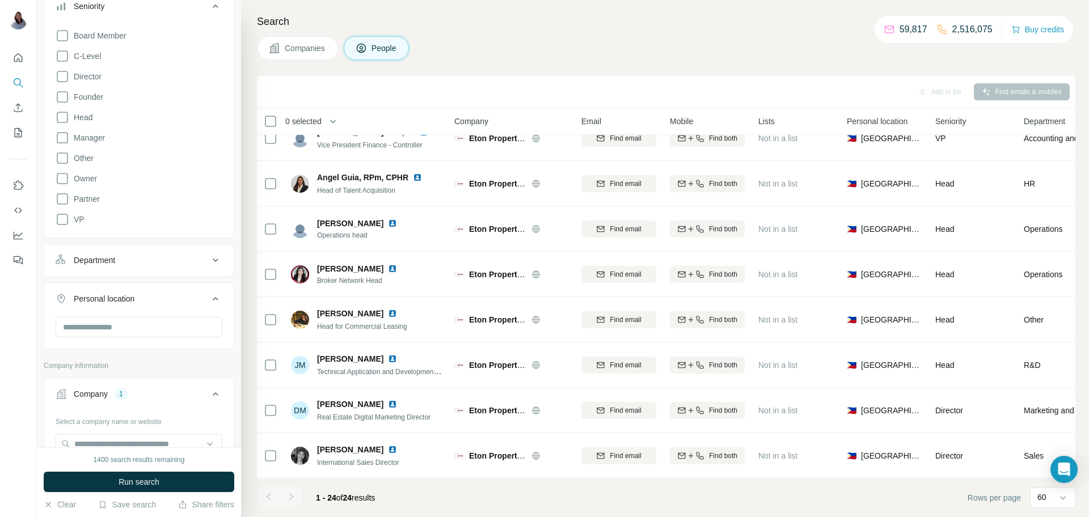
click at [220, 301] on icon at bounding box center [216, 299] width 14 height 14
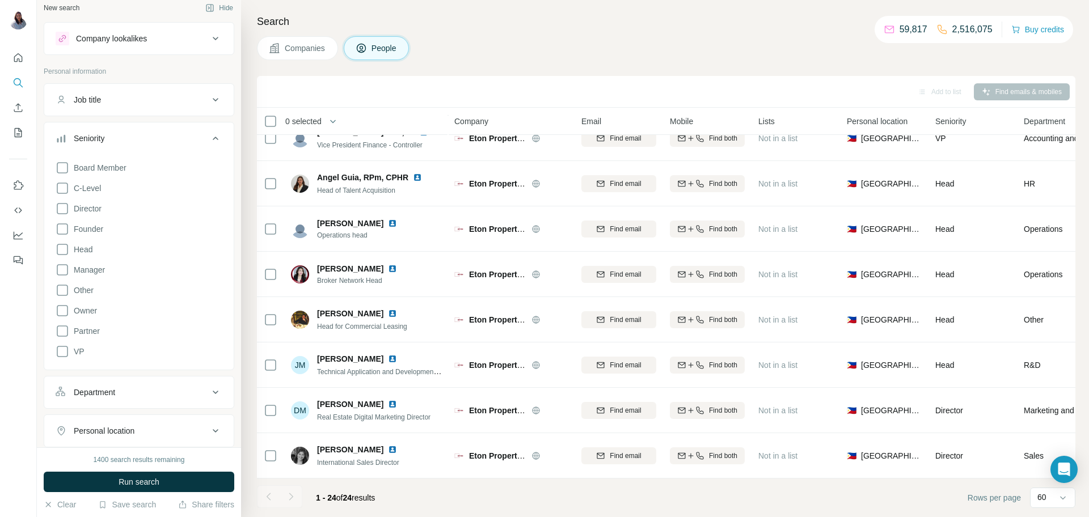
scroll to position [0, 0]
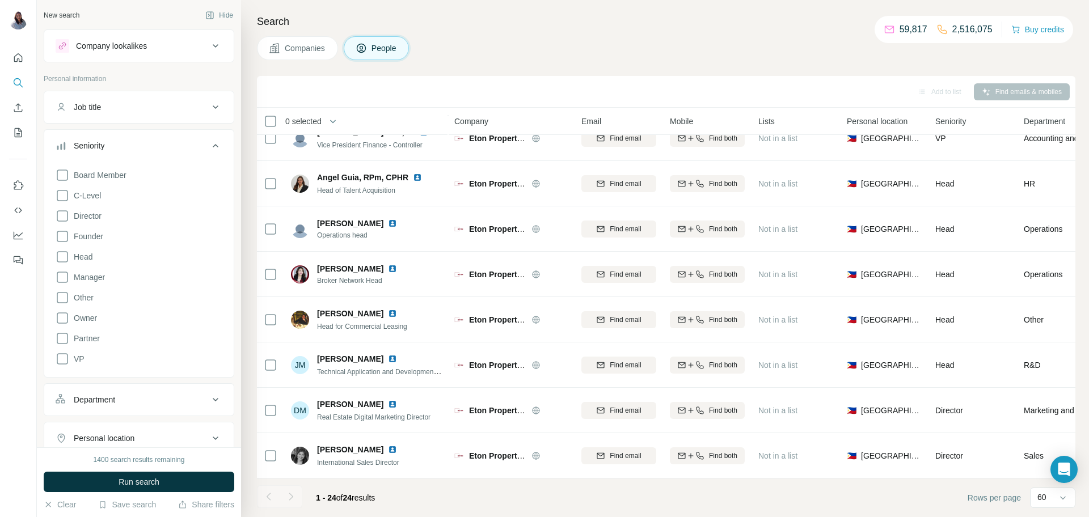
click at [214, 107] on icon at bounding box center [216, 107] width 6 height 3
click at [170, 142] on input "text" at bounding box center [128, 135] width 144 height 20
click at [215, 105] on icon at bounding box center [216, 107] width 14 height 14
click at [60, 200] on icon at bounding box center [63, 196] width 14 height 14
drag, startPoint x: 68, startPoint y: 217, endPoint x: 68, endPoint y: 224, distance: 6.8
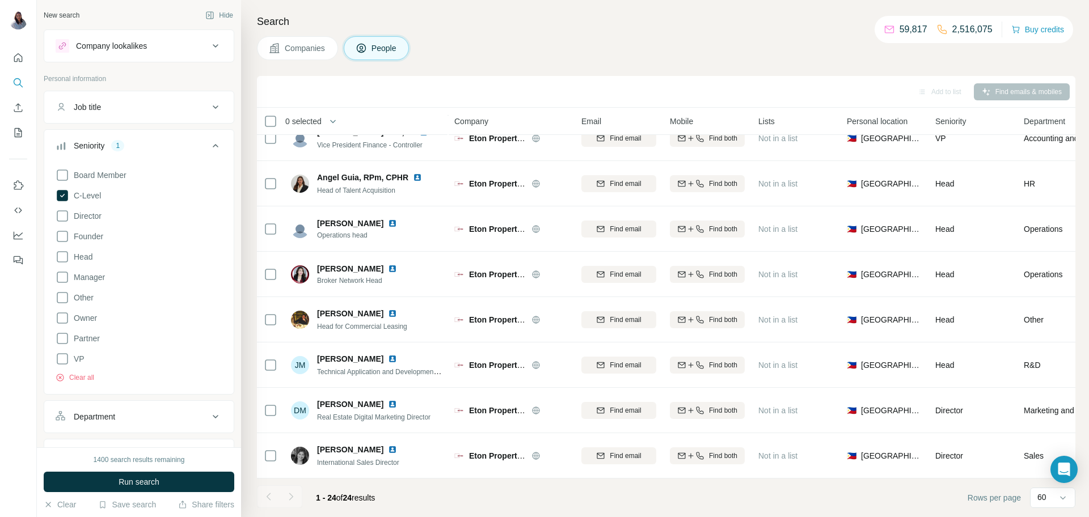
click at [68, 217] on icon at bounding box center [63, 216] width 14 height 14
click at [62, 223] on div "Board Member C-Level Director Founder Head Manager Other Owner Partner VP Clear…" at bounding box center [139, 273] width 167 height 219
click at [63, 204] on div "Board Member C-Level Director Founder Head Manager Other Owner Partner VP Clear…" at bounding box center [139, 273] width 167 height 219
click at [62, 215] on icon at bounding box center [62, 215] width 11 height 11
click at [66, 283] on icon at bounding box center [63, 278] width 14 height 14
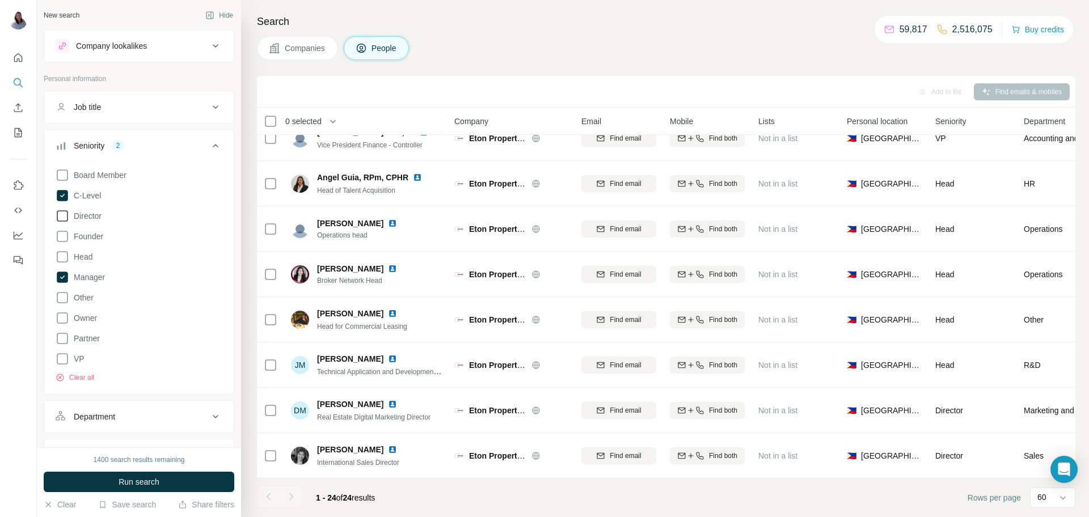
click at [65, 219] on icon at bounding box center [63, 216] width 14 height 14
click at [127, 477] on span "Run search" at bounding box center [139, 482] width 41 height 11
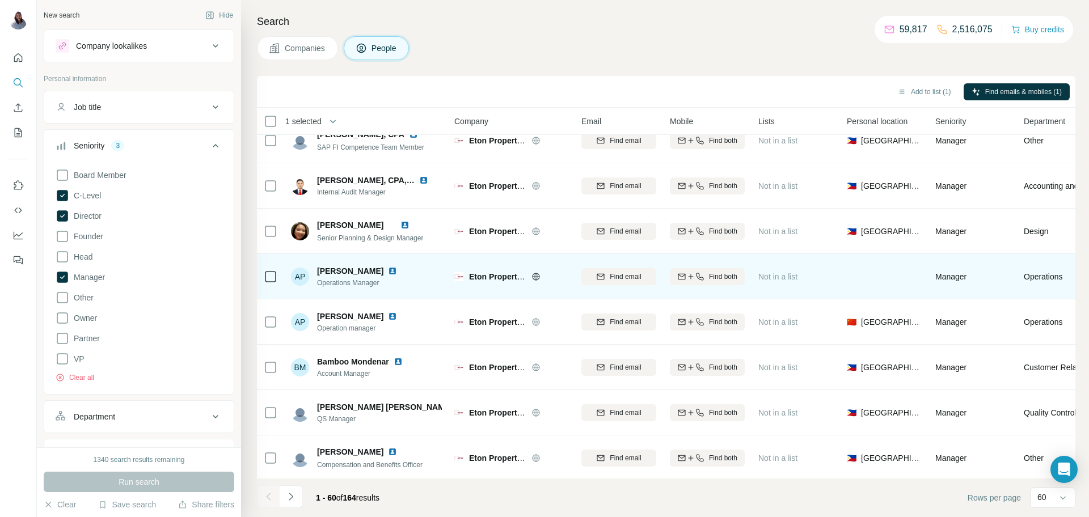
scroll to position [877, 0]
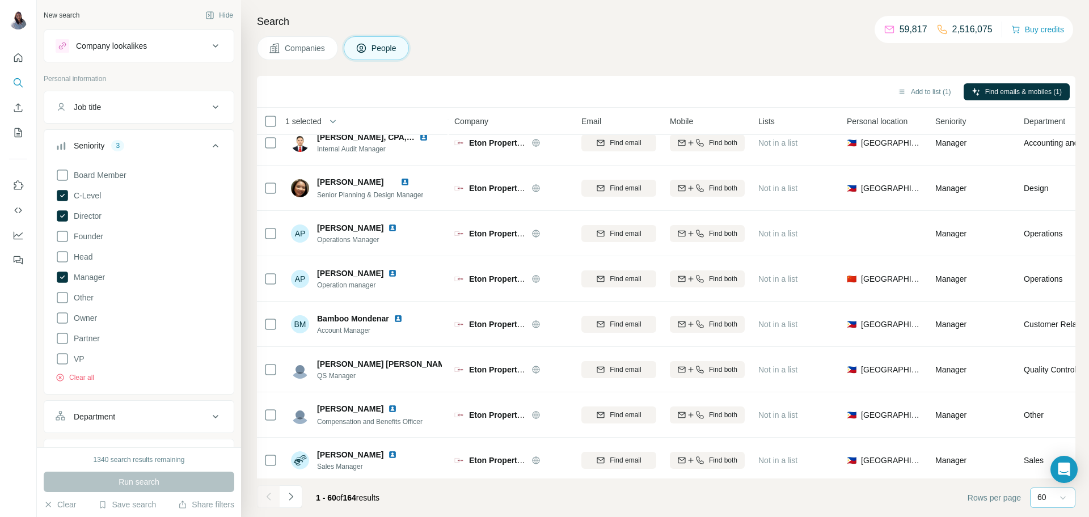
click at [1065, 499] on icon at bounding box center [1062, 497] width 11 height 11
click at [1049, 498] on input at bounding box center [1055, 498] width 34 height 12
click at [1040, 500] on p "60" at bounding box center [1042, 497] width 9 height 11
click at [601, 77] on div "Add to list (1) Find emails & mobiles (1)" at bounding box center [666, 92] width 819 height 32
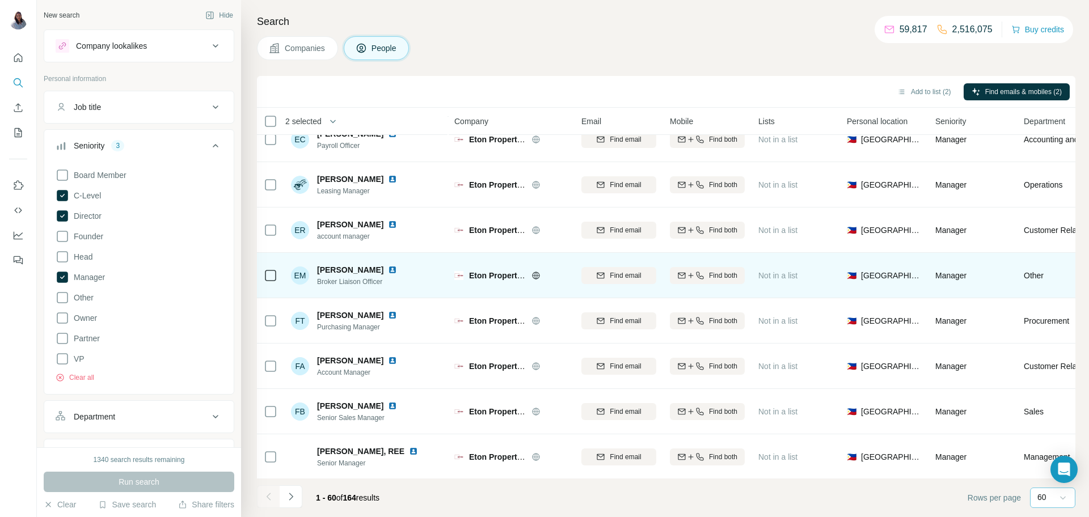
scroll to position [2379, 0]
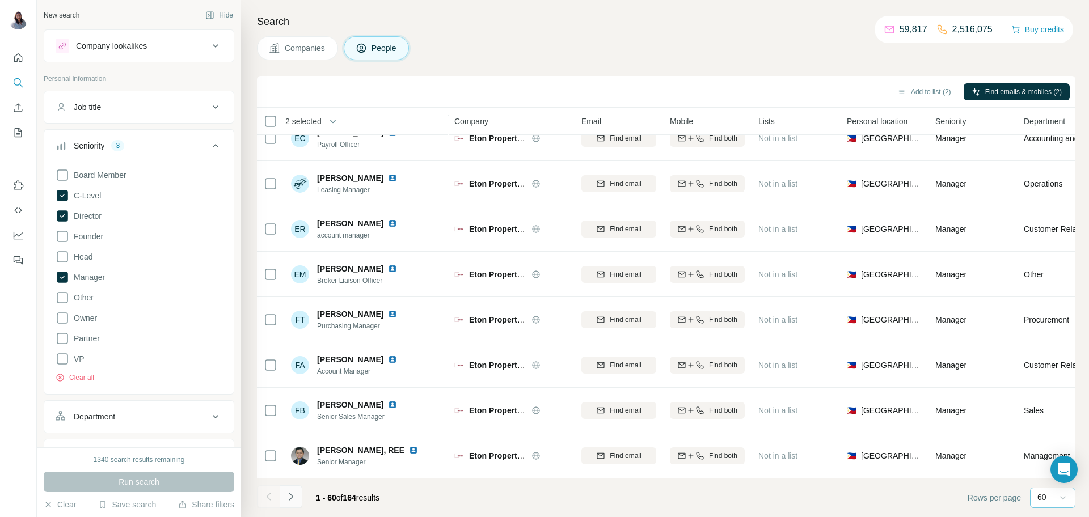
click at [289, 500] on icon "Navigate to next page" at bounding box center [291, 496] width 4 height 7
click at [290, 499] on icon "Navigate to next page" at bounding box center [291, 496] width 4 height 7
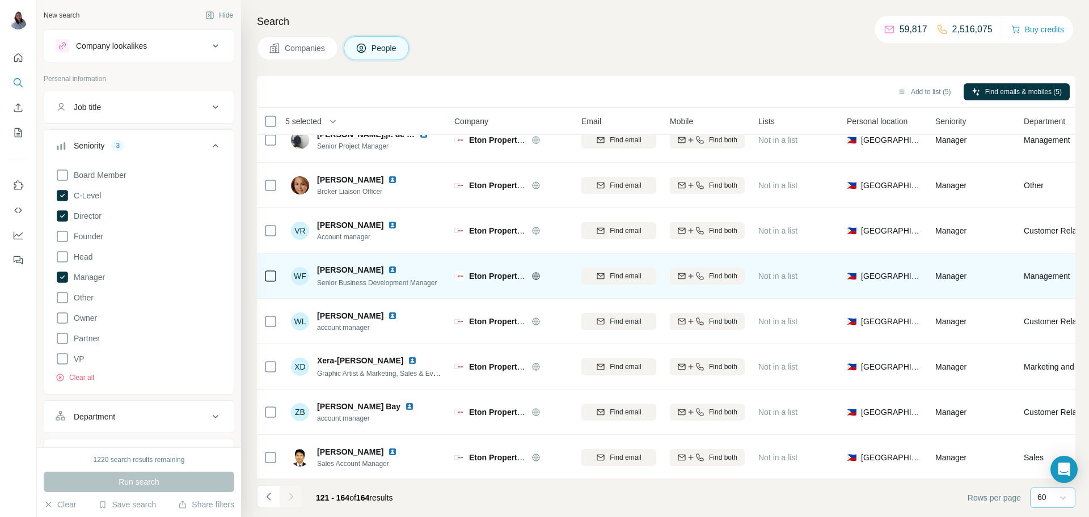
scroll to position [1653, 0]
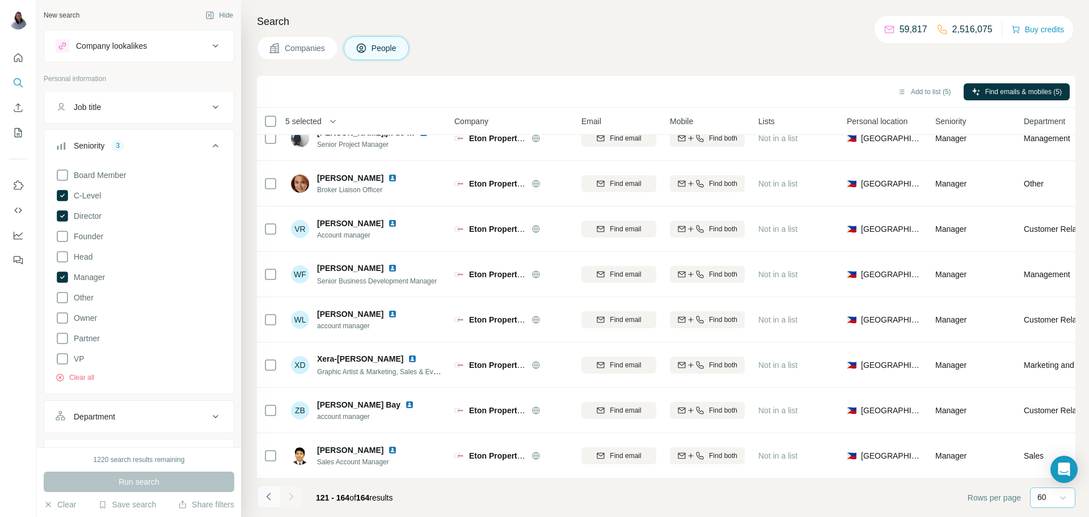
click at [272, 501] on icon "Navigate to previous page" at bounding box center [268, 496] width 11 height 11
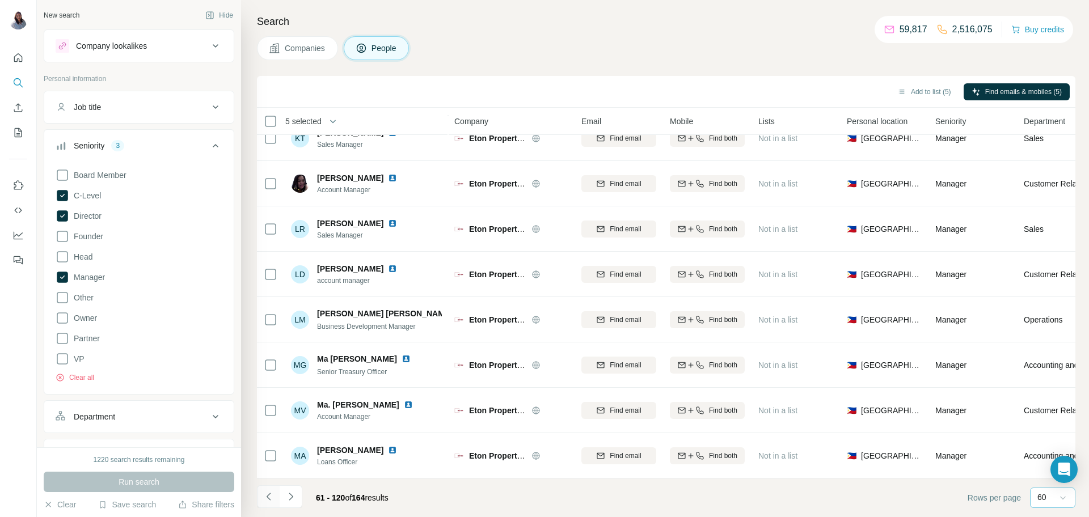
click at [272, 501] on icon "Navigate to previous page" at bounding box center [268, 496] width 11 height 11
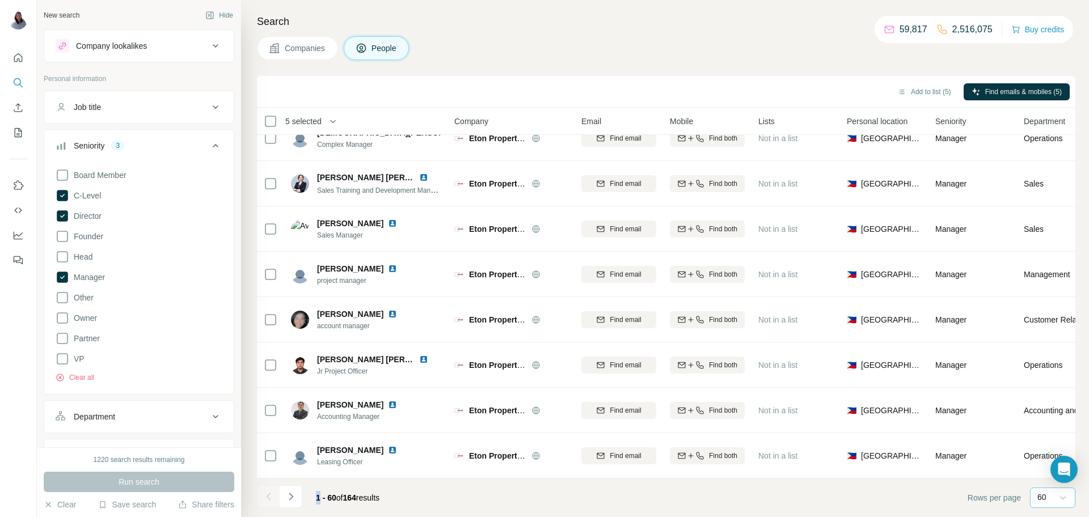
click at [272, 501] on div at bounding box center [268, 497] width 23 height 23
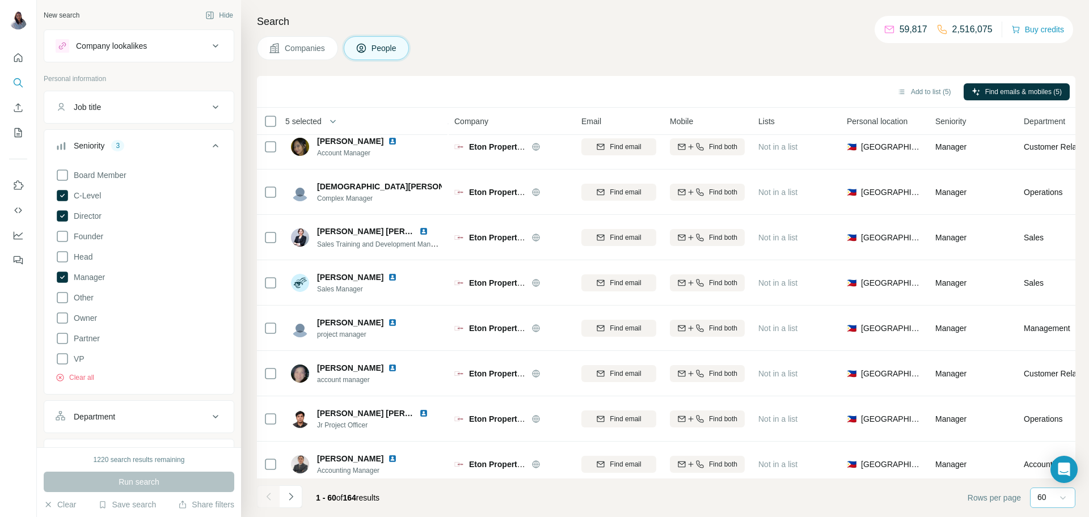
click at [479, 81] on div "Add to list (5) Find emails & mobiles (5)" at bounding box center [666, 92] width 819 height 32
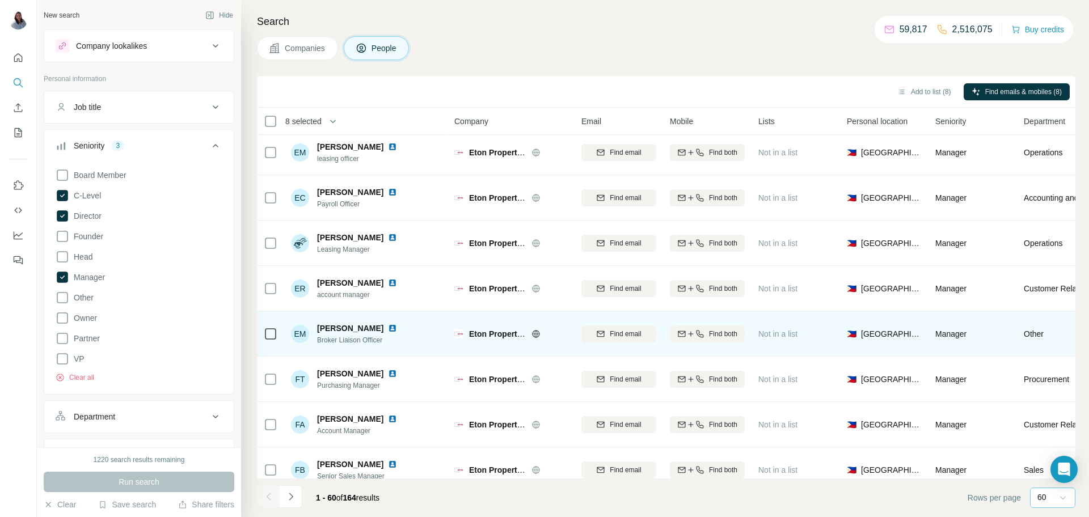
scroll to position [2379, 0]
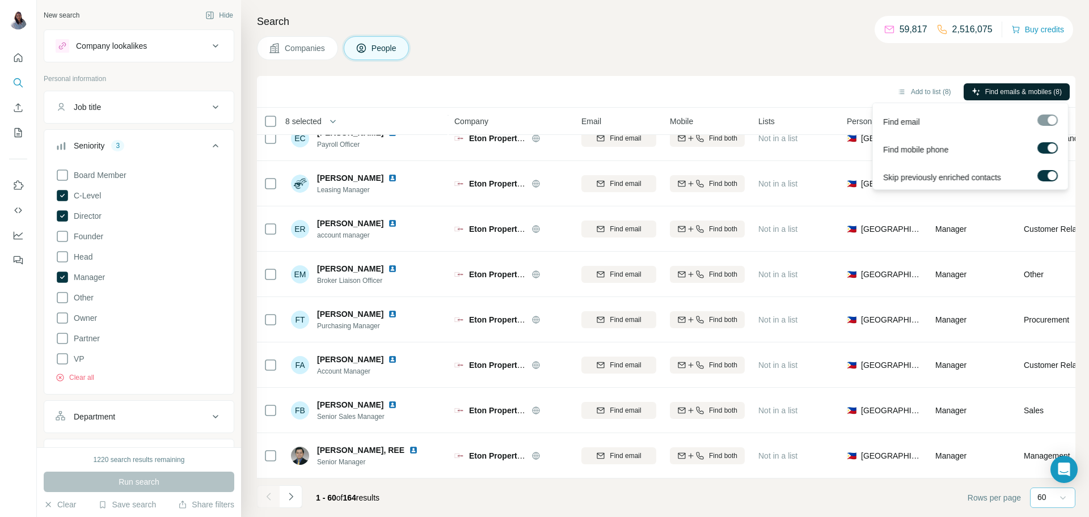
click at [1018, 92] on span "Find emails & mobiles (8)" at bounding box center [1023, 92] width 77 height 10
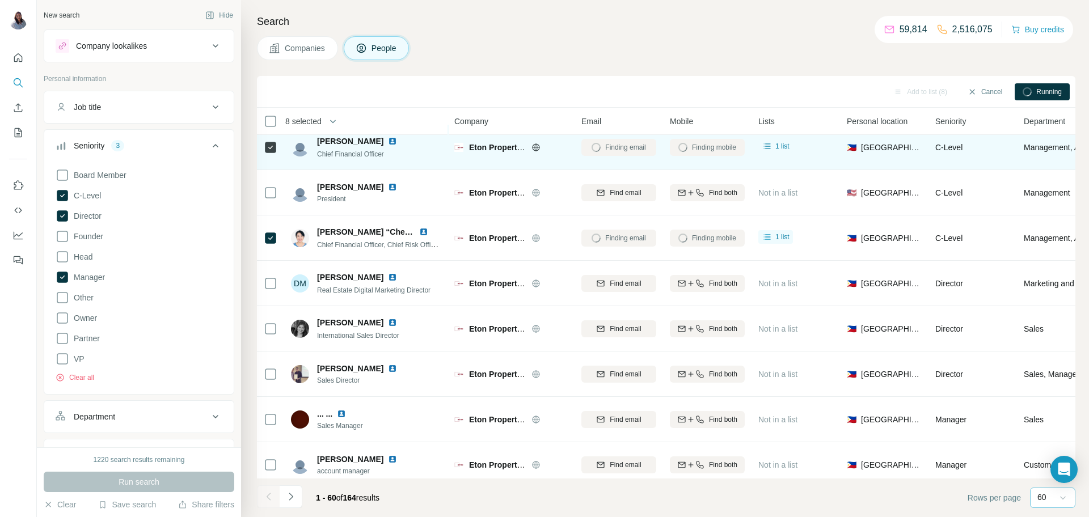
scroll to position [0, 0]
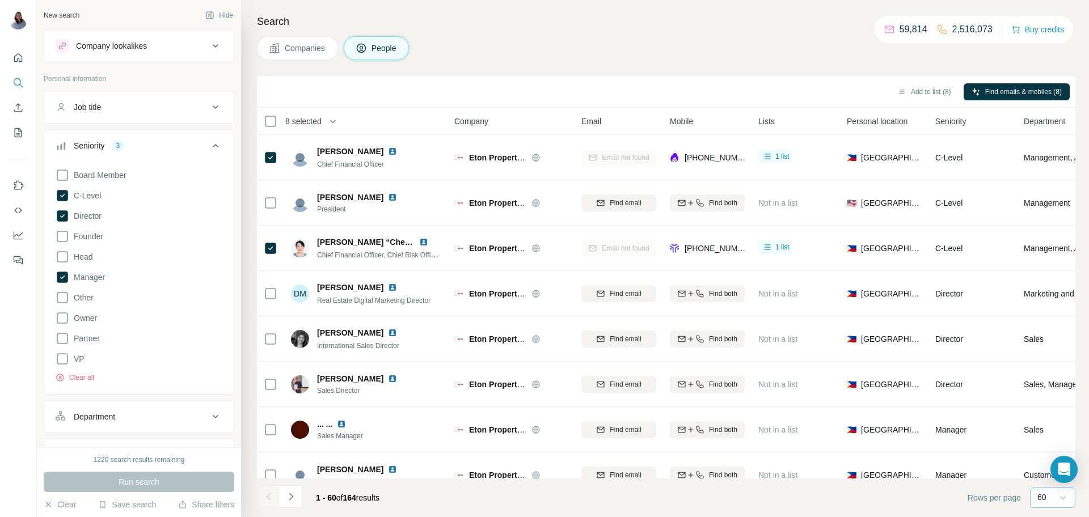
click at [690, 25] on h4 "Search" at bounding box center [666, 22] width 819 height 16
click at [612, 30] on div "Search Companies People Add to list (8) Find emails & mobiles (8) 8 selected Pe…" at bounding box center [665, 258] width 848 height 517
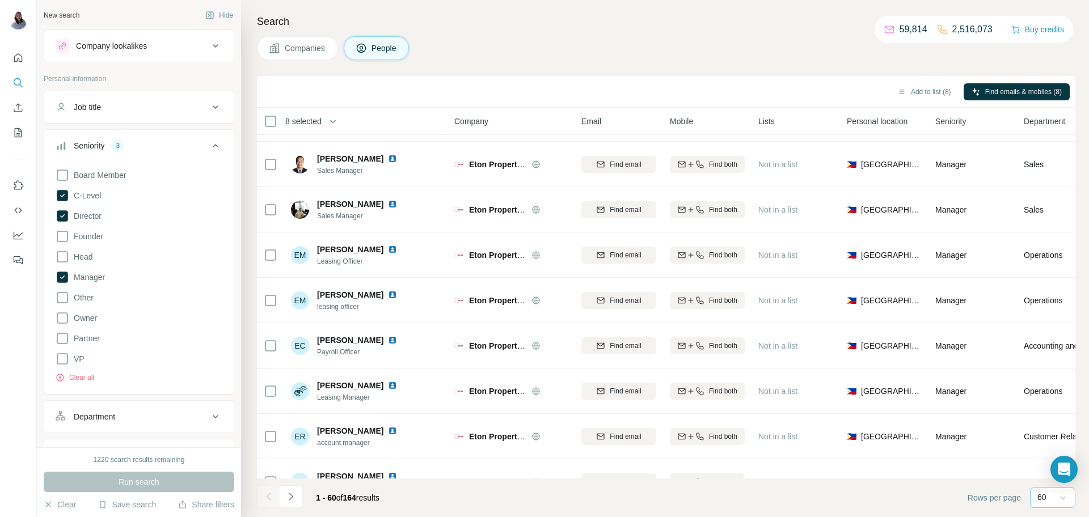
scroll to position [2282, 0]
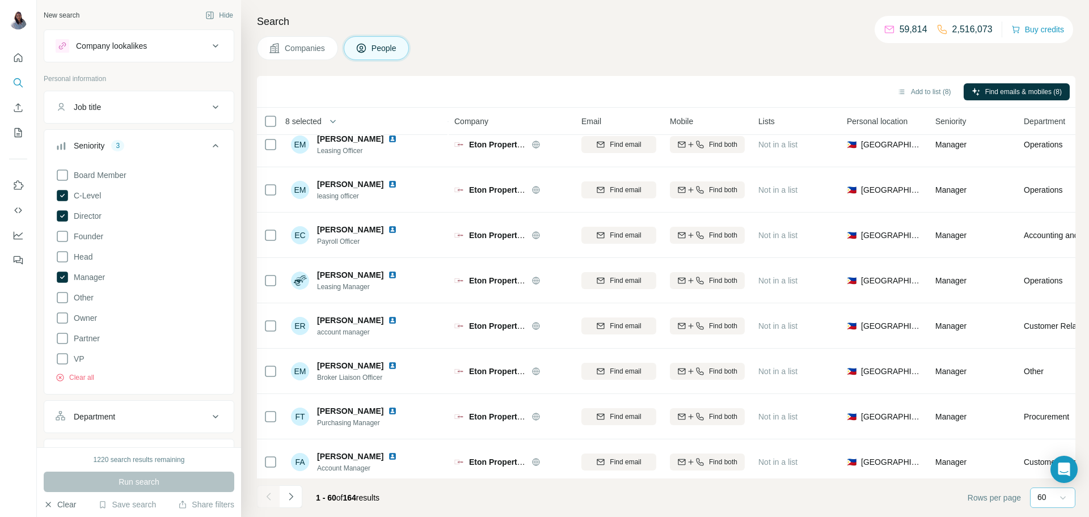
click at [61, 505] on button "Clear" at bounding box center [60, 504] width 32 height 11
click at [293, 45] on span "Companies" at bounding box center [305, 48] width 41 height 11
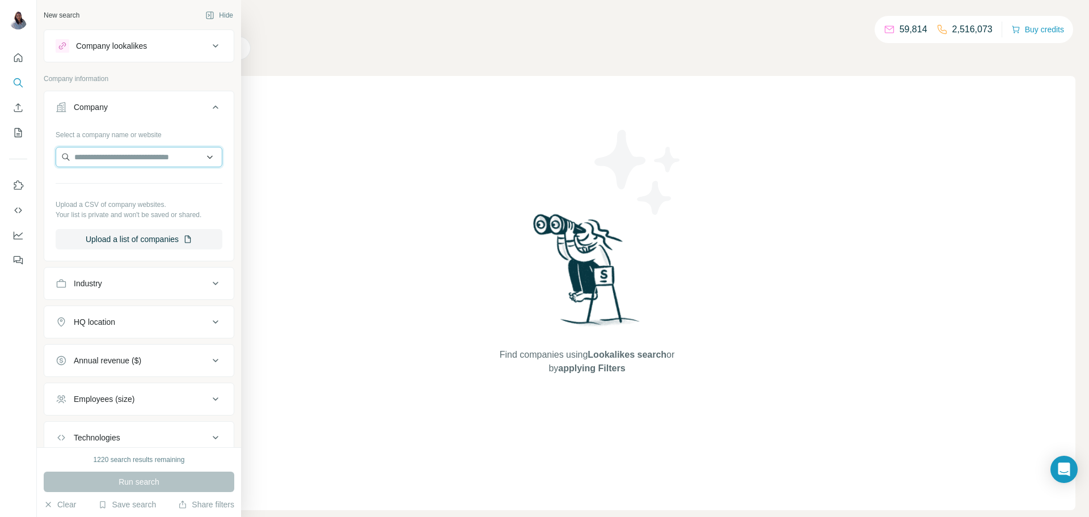
click at [158, 159] on input "text" at bounding box center [139, 157] width 167 height 20
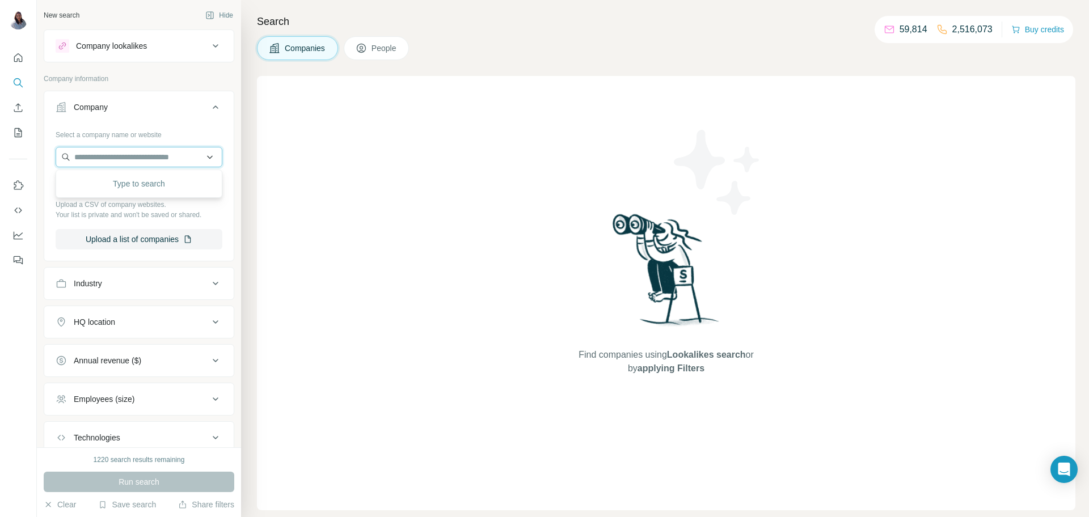
paste input "**********"
type input "**********"
click at [166, 190] on div "Unilab Foundation [DOMAIN_NAME]" at bounding box center [138, 187] width 161 height 31
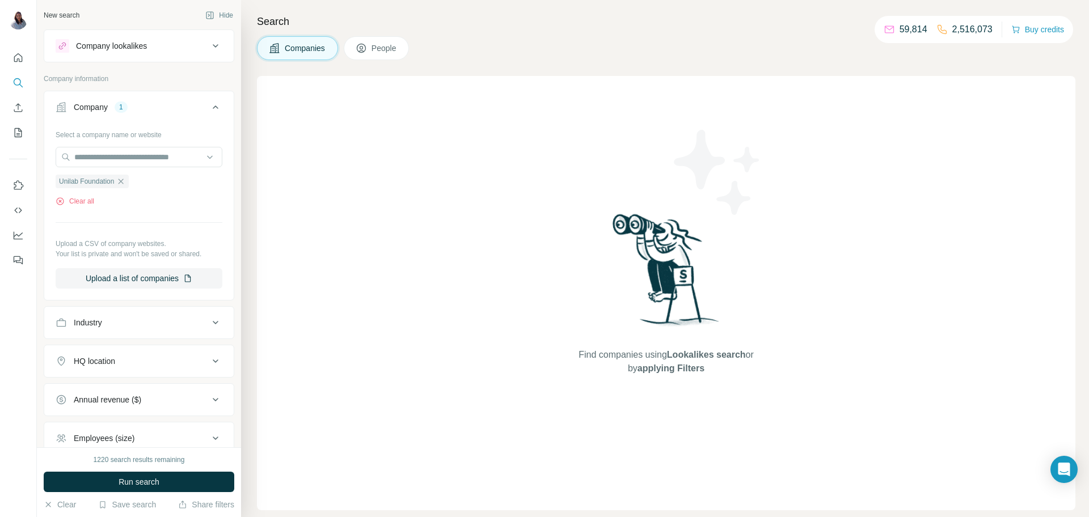
click at [393, 45] on span "People" at bounding box center [385, 48] width 26 height 11
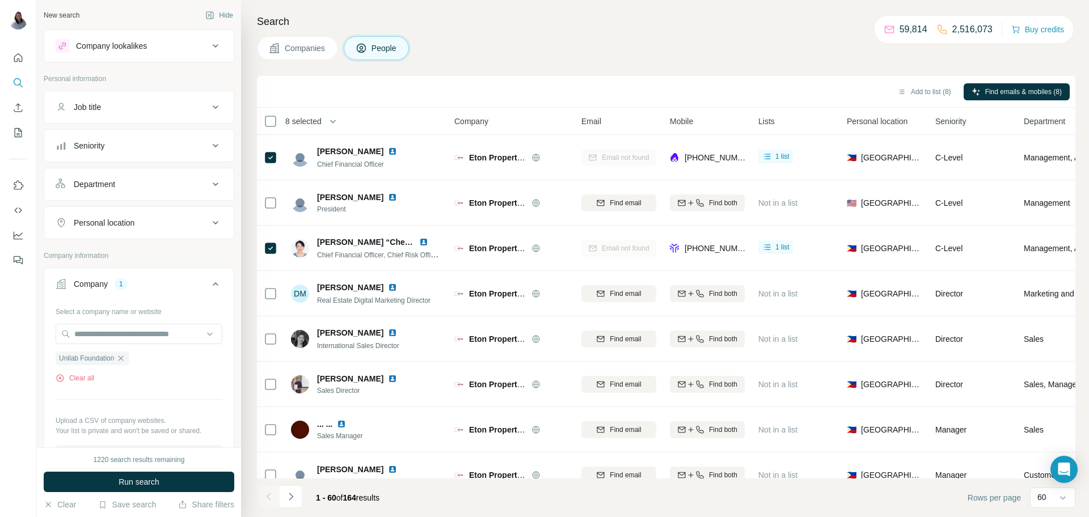
click at [153, 112] on div "Job title" at bounding box center [132, 107] width 153 height 11
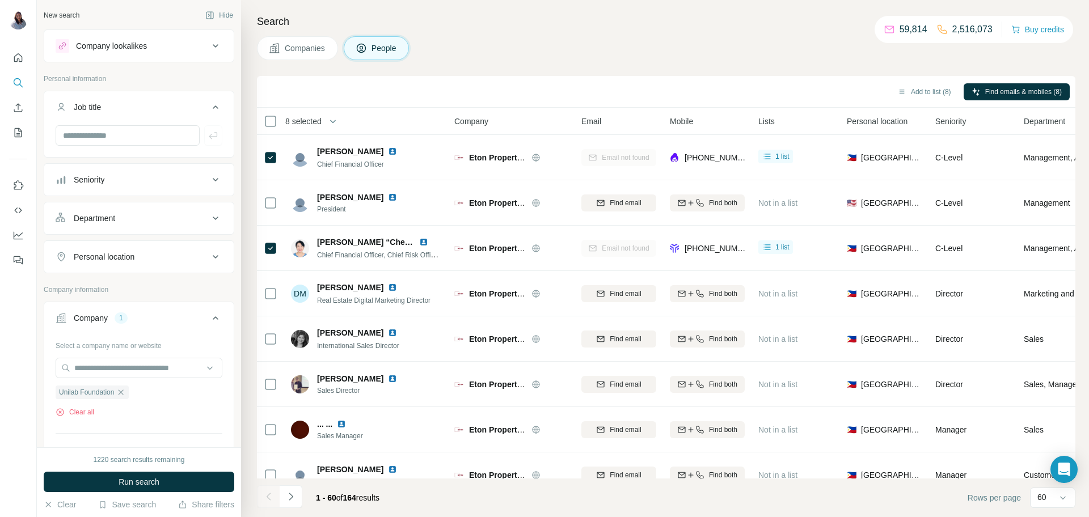
click at [155, 185] on div "Seniority" at bounding box center [132, 179] width 153 height 11
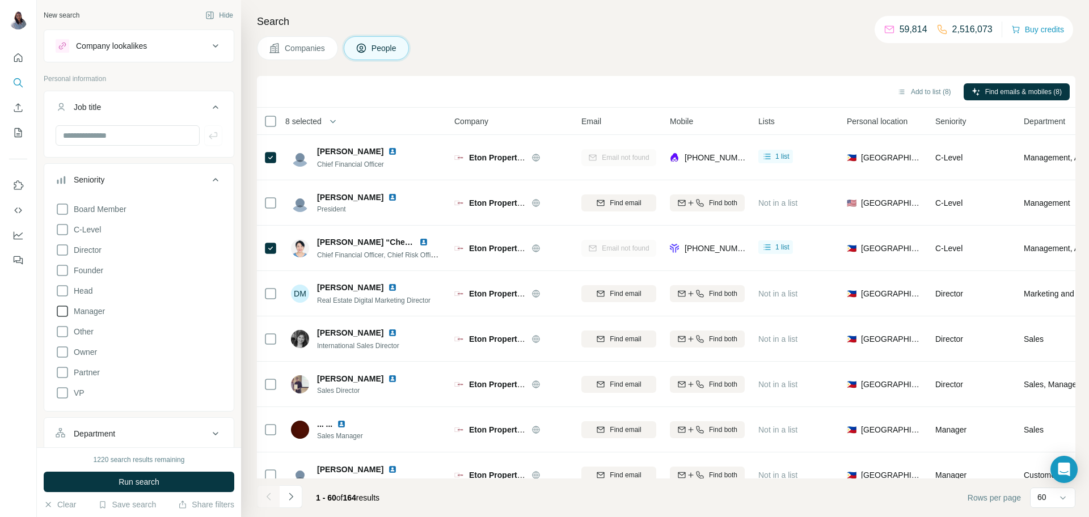
click at [63, 317] on icon at bounding box center [62, 311] width 11 height 11
click at [63, 289] on icon at bounding box center [63, 291] width 14 height 14
click at [61, 250] on icon at bounding box center [63, 250] width 14 height 14
click at [133, 483] on span "Run search" at bounding box center [139, 482] width 41 height 11
